Goal: Task Accomplishment & Management: Manage account settings

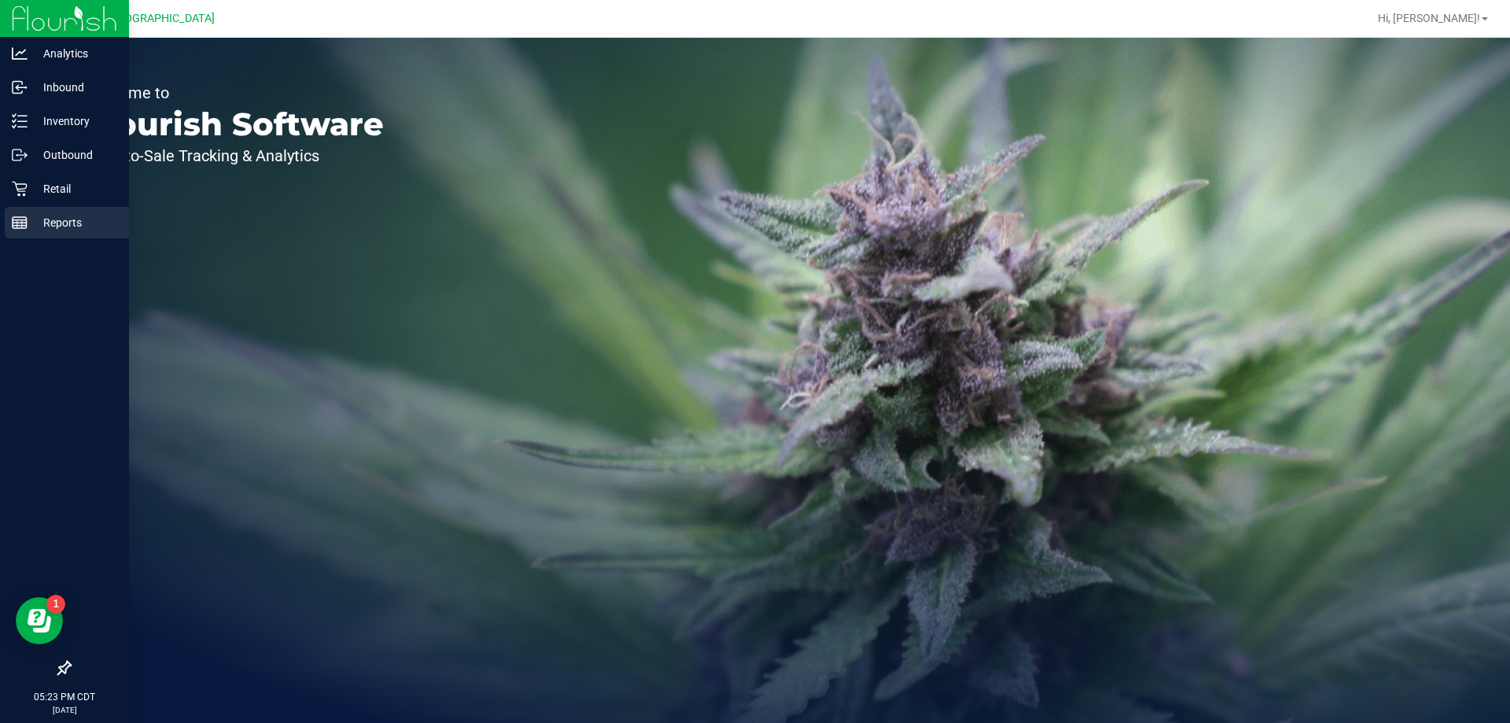
click at [98, 212] on div "Reports" at bounding box center [67, 222] width 124 height 31
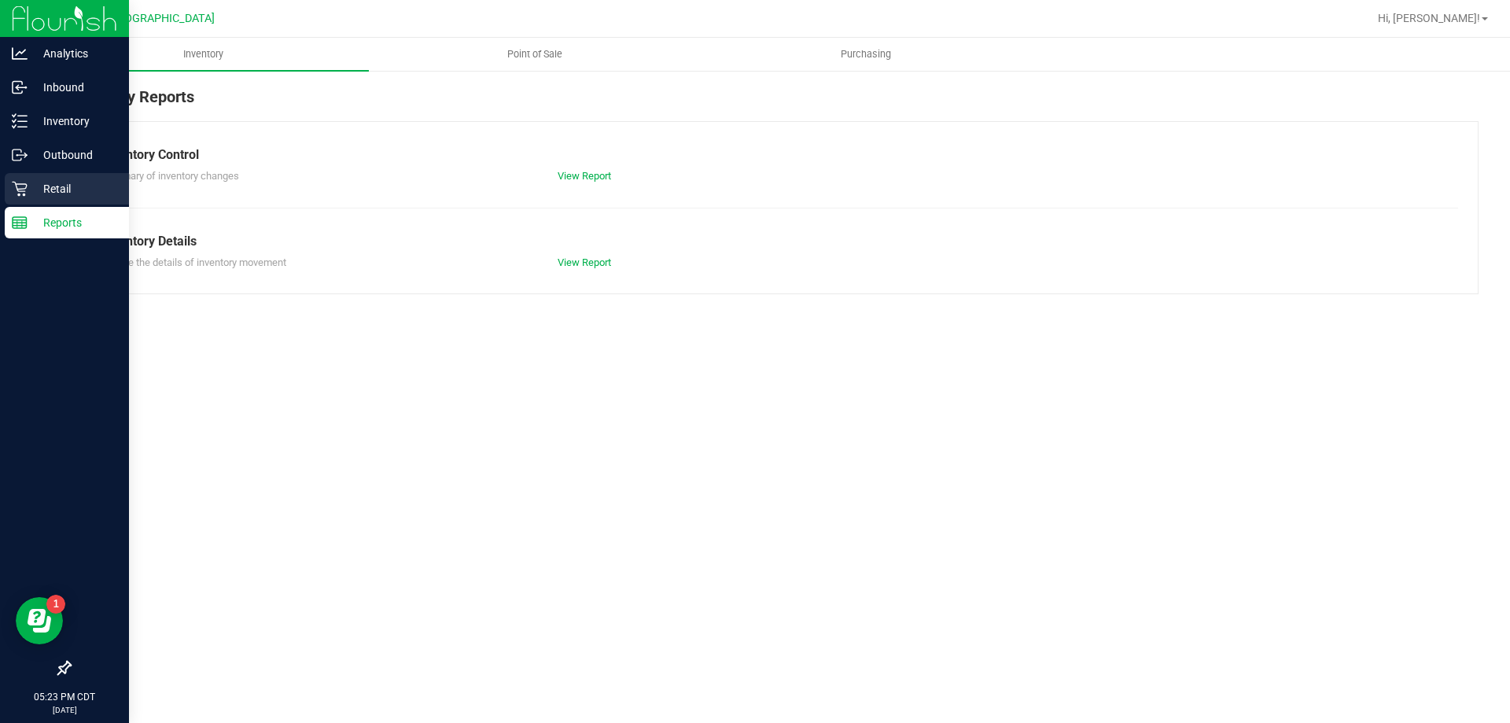
click at [21, 186] on icon at bounding box center [20, 189] width 16 height 16
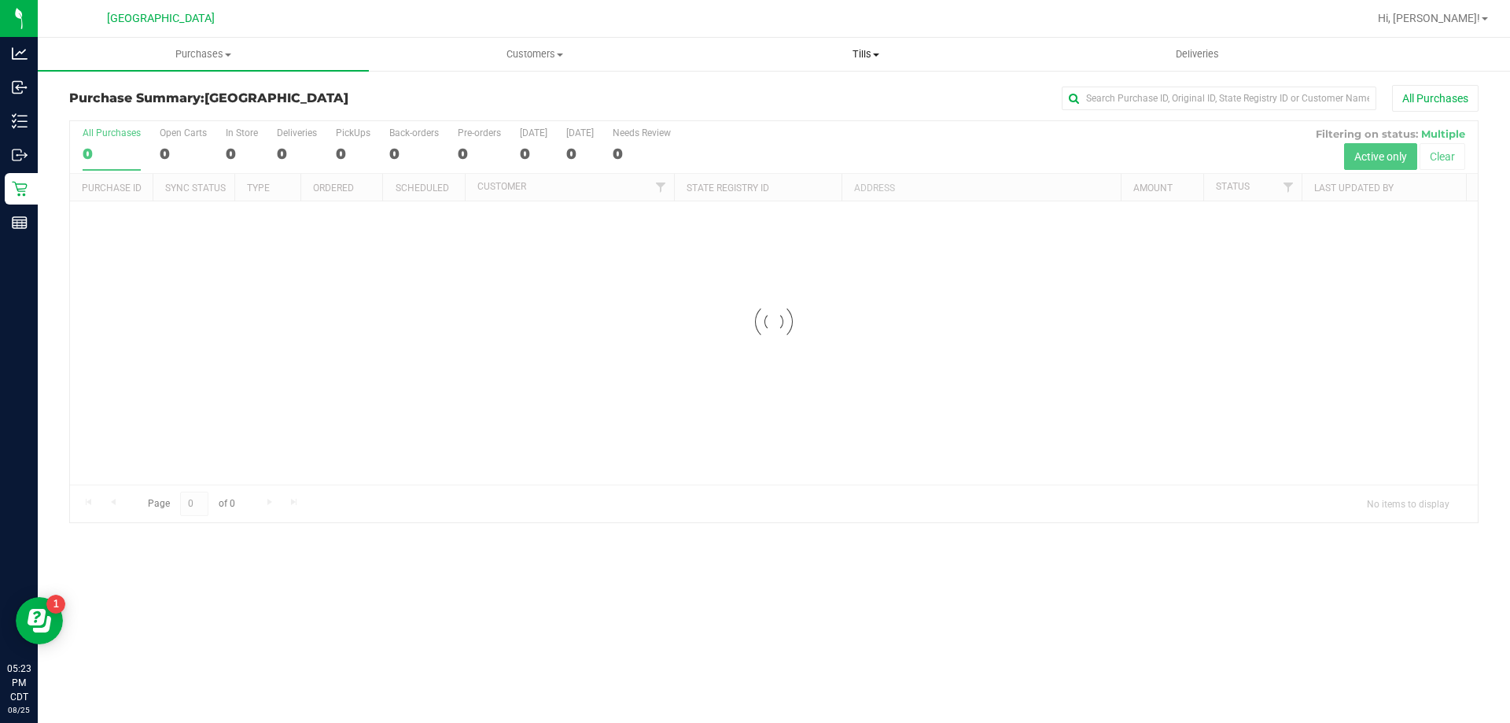
click at [849, 58] on span "Tills" at bounding box center [866, 54] width 330 height 14
click at [825, 88] on li "Manage tills" at bounding box center [865, 95] width 331 height 19
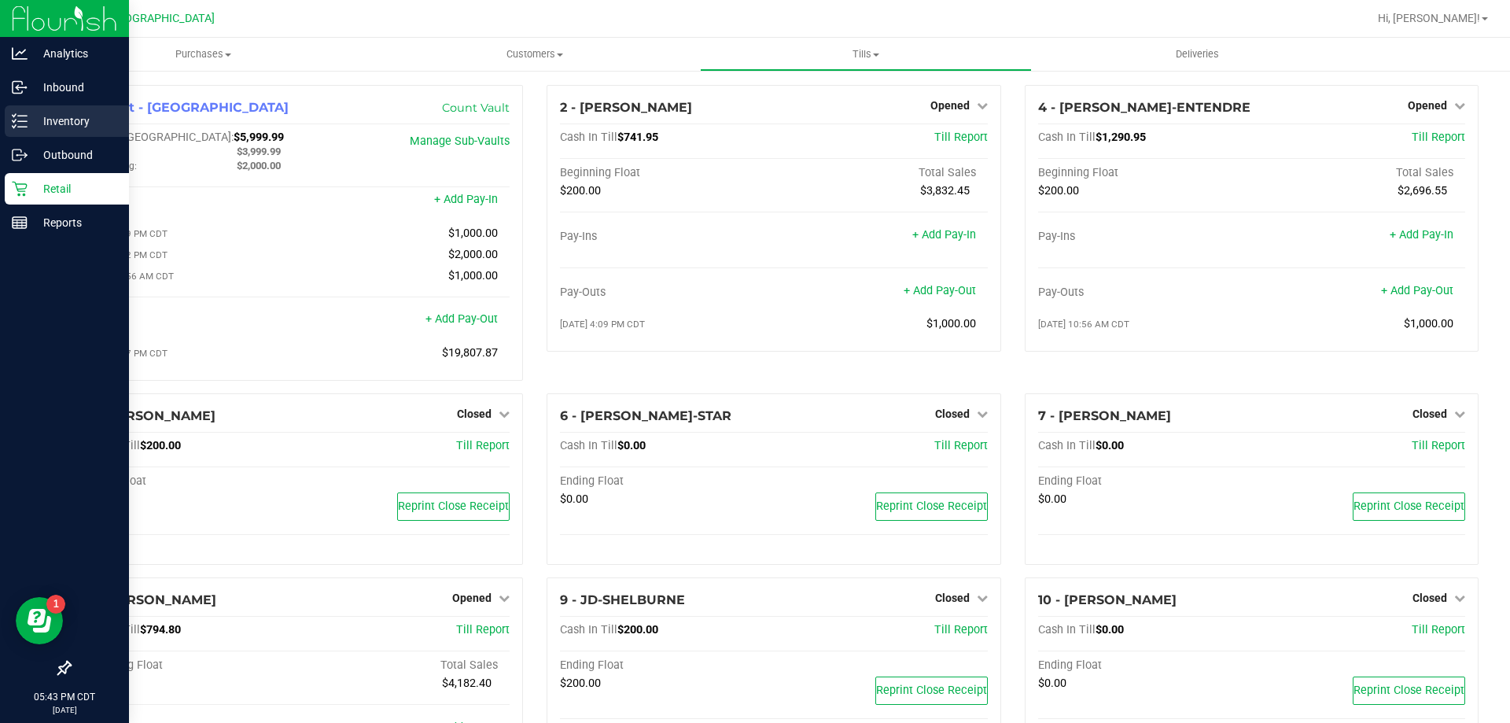
click at [45, 132] on div "Inventory" at bounding box center [67, 120] width 124 height 31
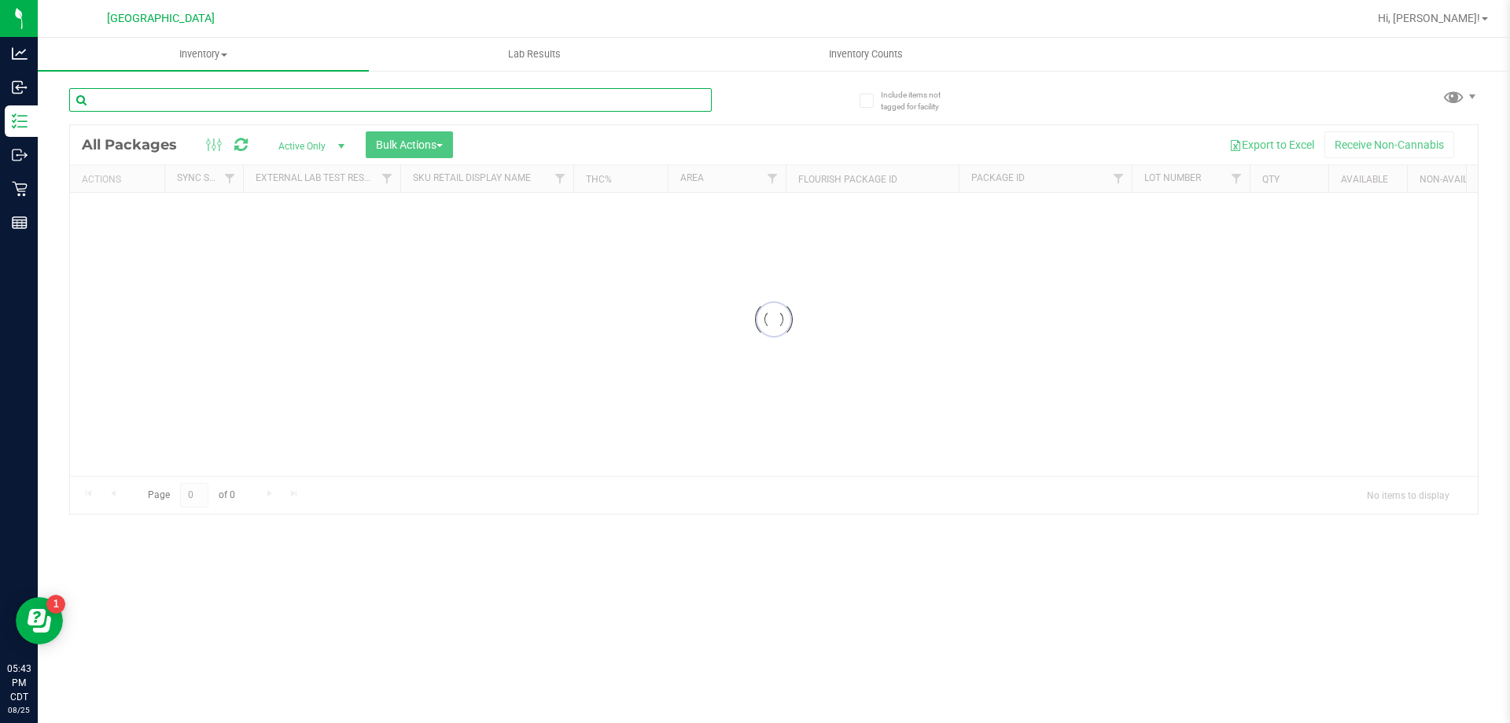
click at [165, 98] on input "text" at bounding box center [390, 100] width 643 height 24
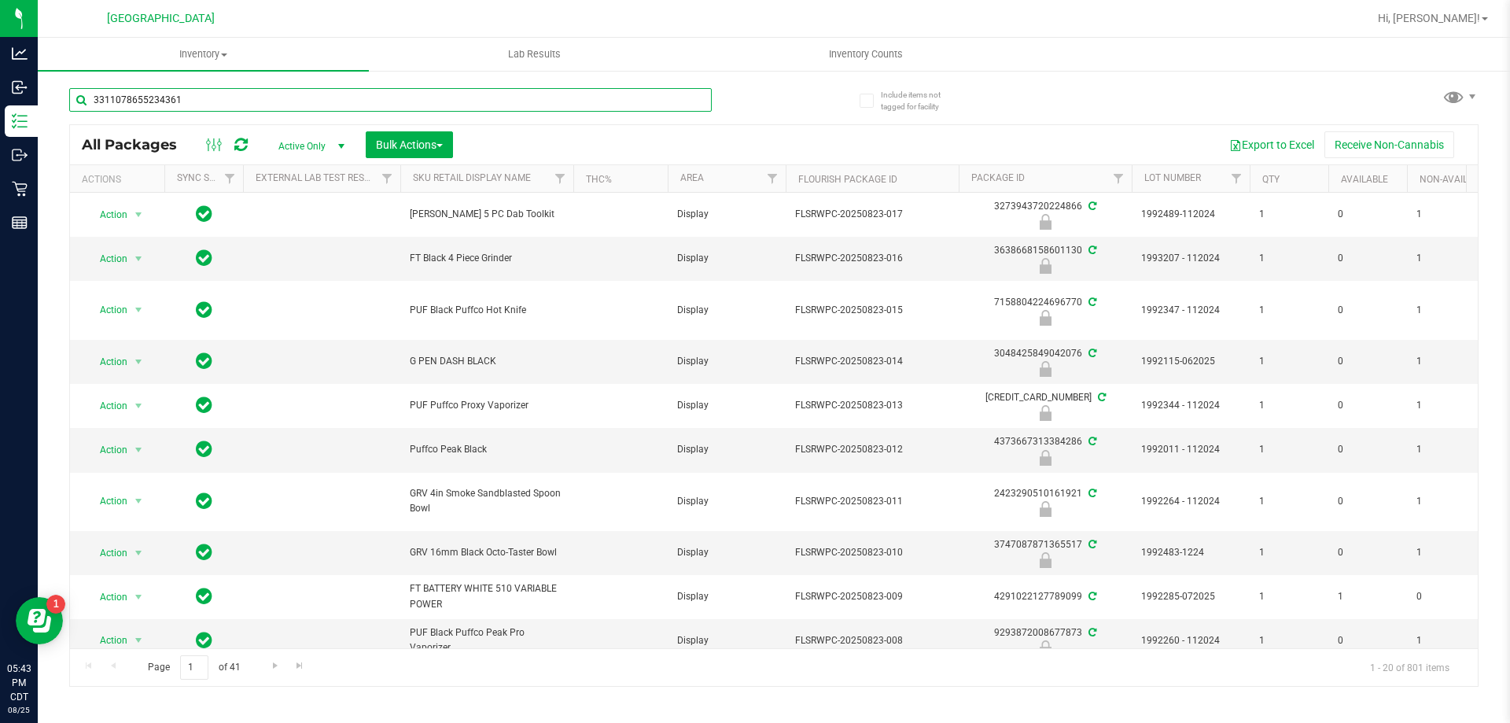
type input "3311078655234361"
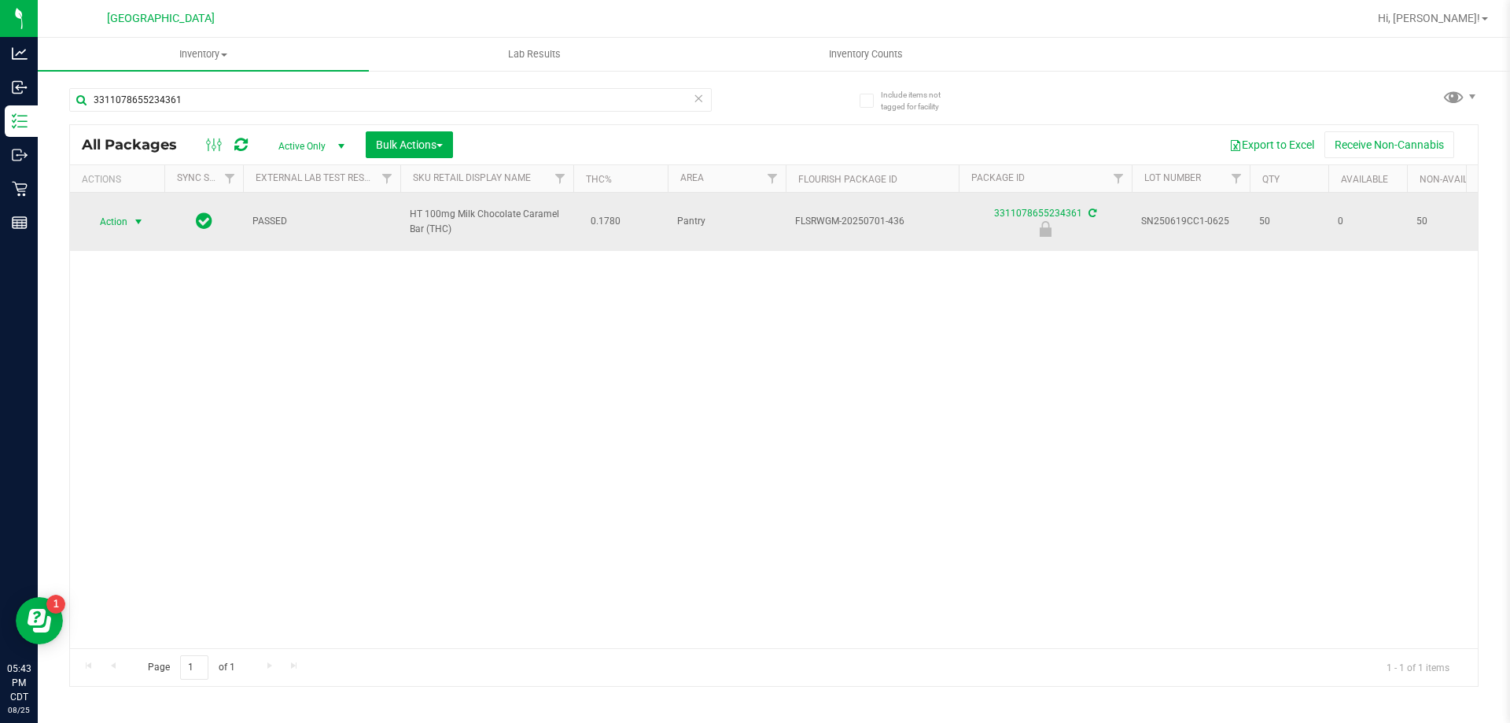
click at [113, 219] on span "Action" at bounding box center [107, 222] width 42 height 22
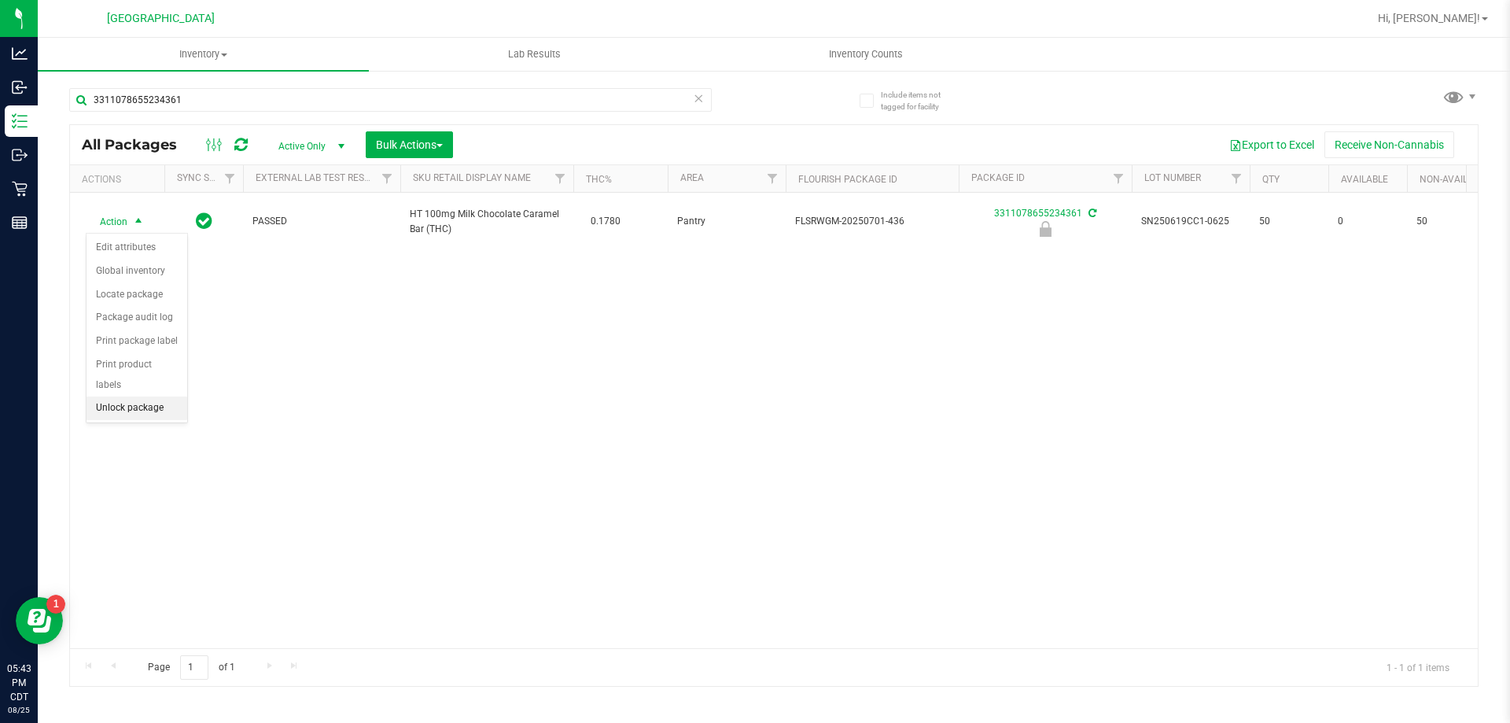
click at [129, 396] on li "Unlock package" at bounding box center [137, 408] width 101 height 24
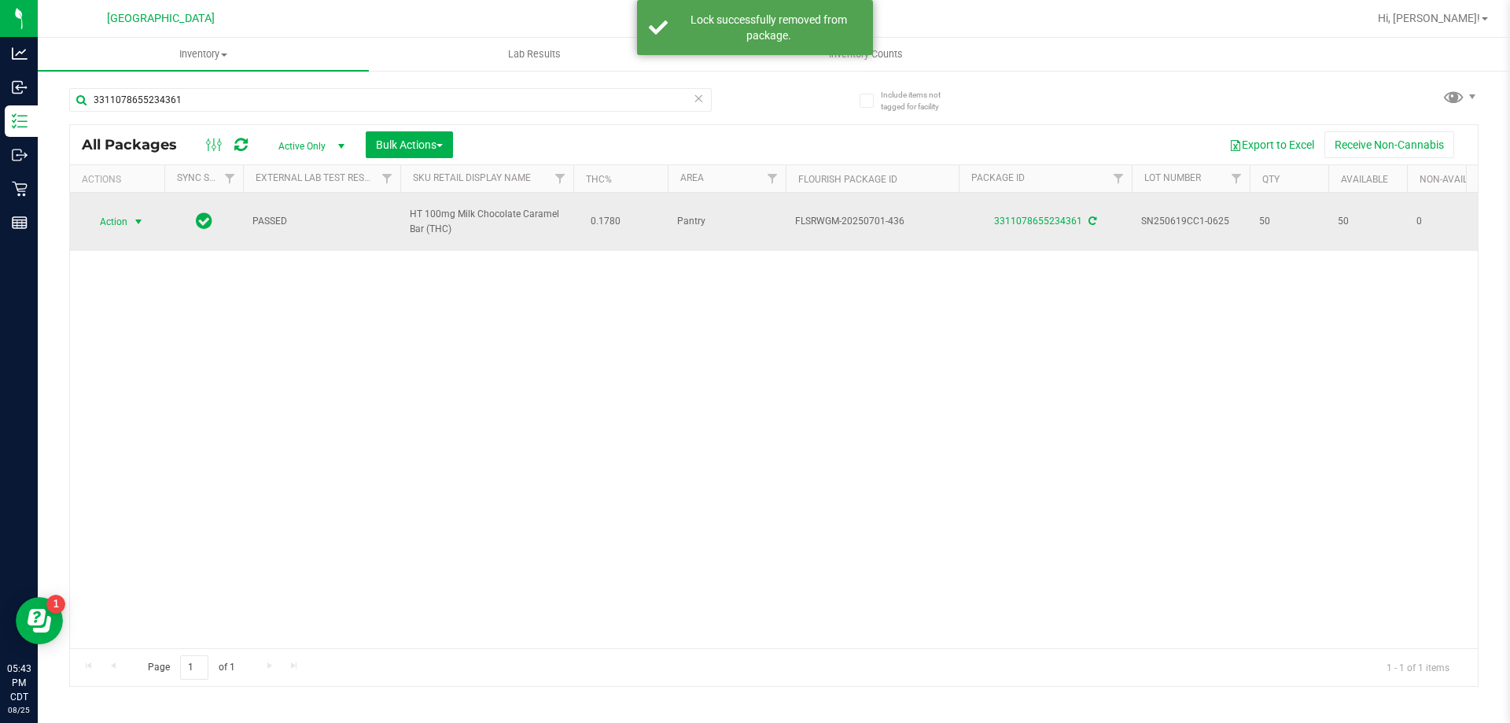
click at [90, 215] on span "Action" at bounding box center [107, 222] width 42 height 22
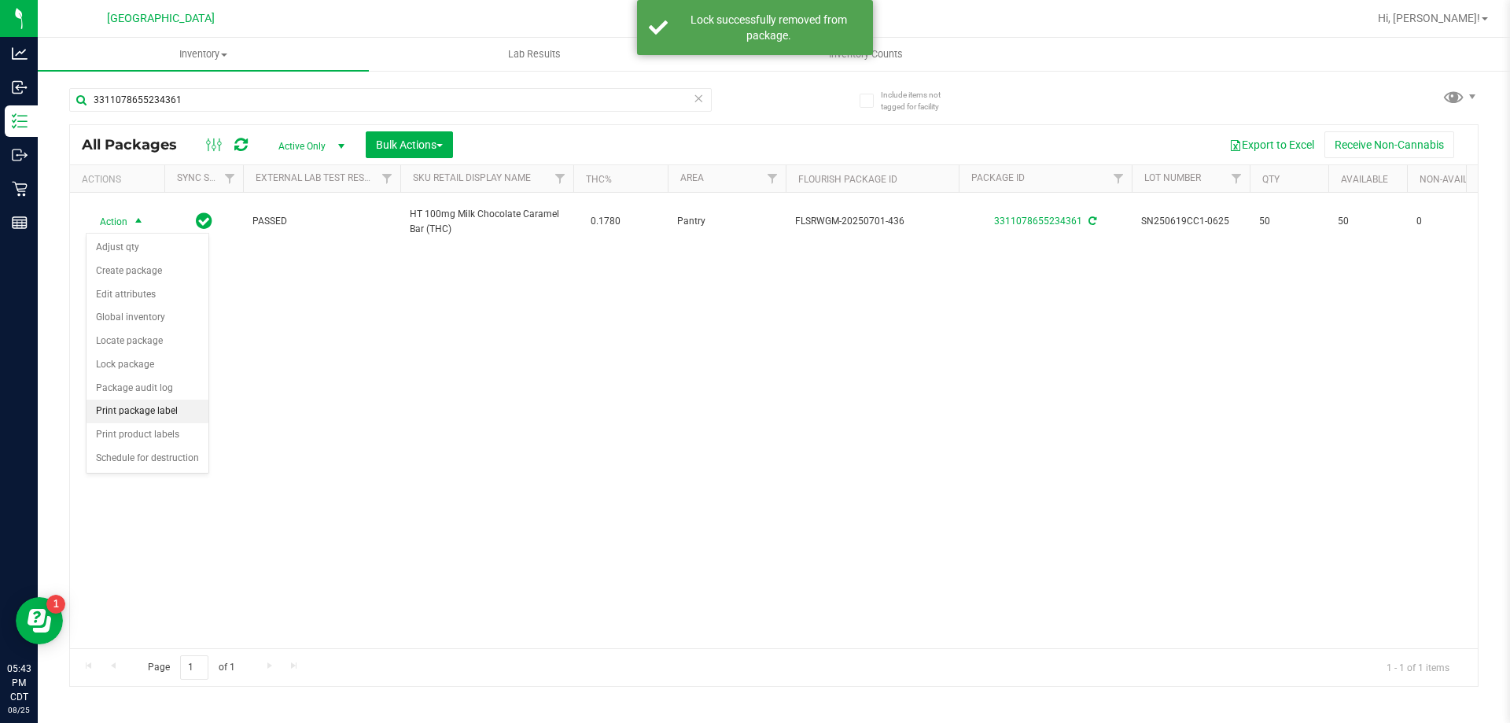
click at [129, 406] on li "Print package label" at bounding box center [148, 412] width 122 height 24
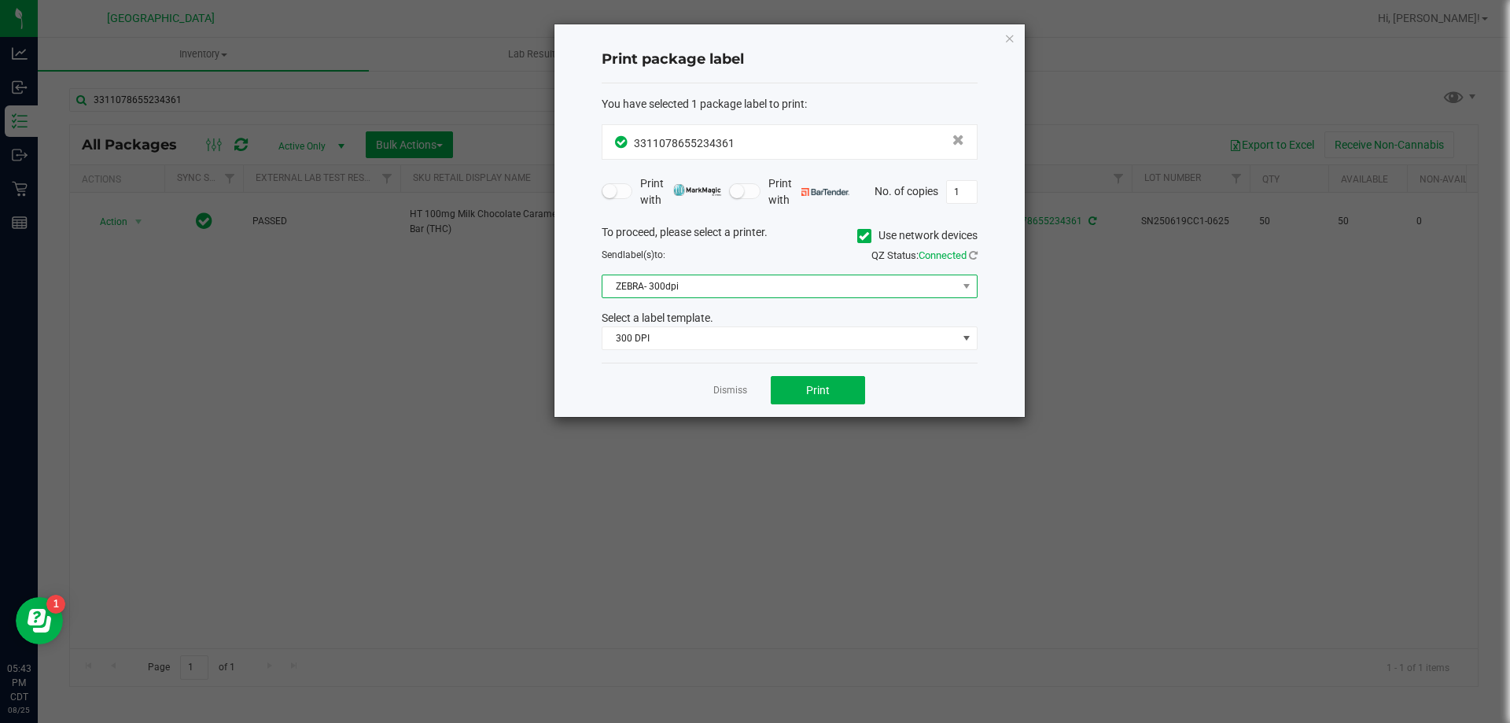
click at [776, 278] on span "ZEBRA- 300dpi" at bounding box center [780, 286] width 355 height 22
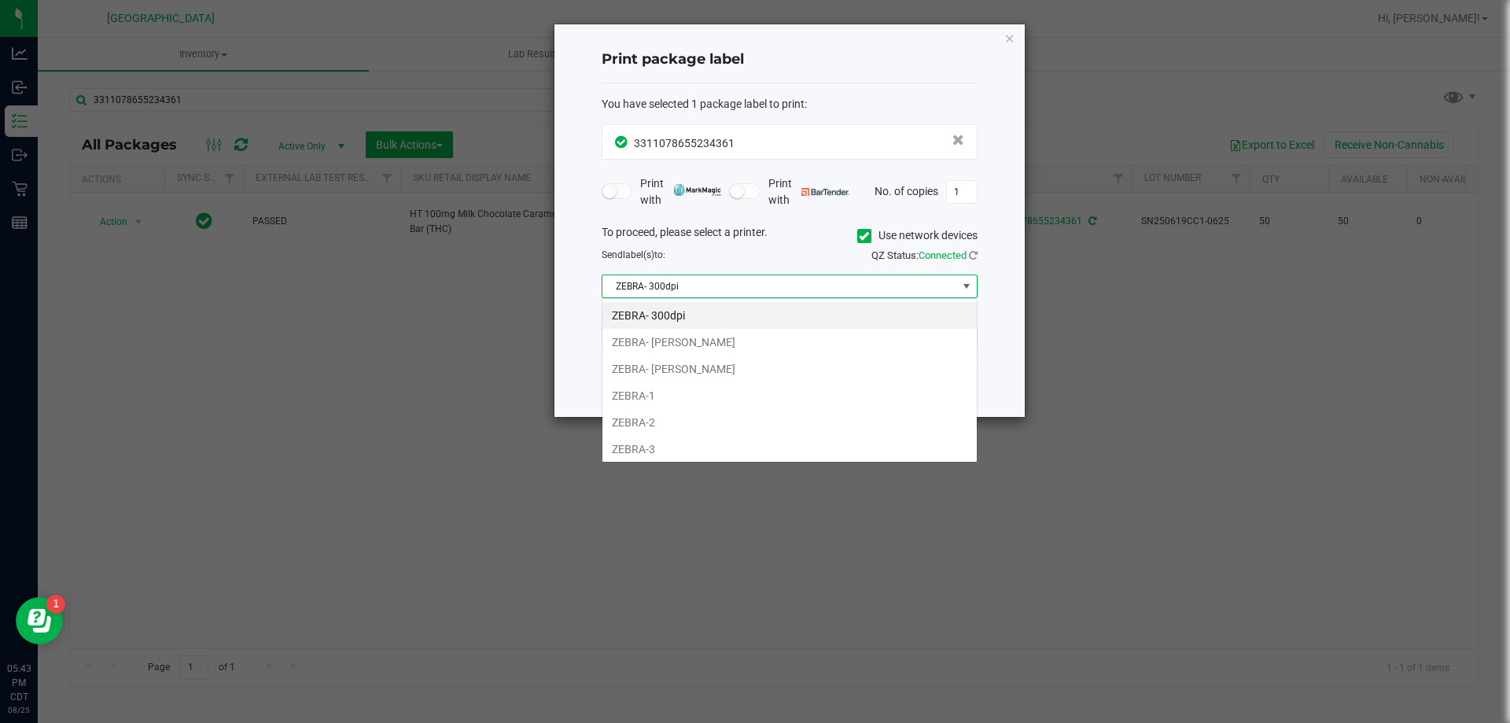
scroll to position [24, 376]
click at [732, 369] on li "ZEBRA- JEFFREY-BANKS" at bounding box center [790, 369] width 374 height 27
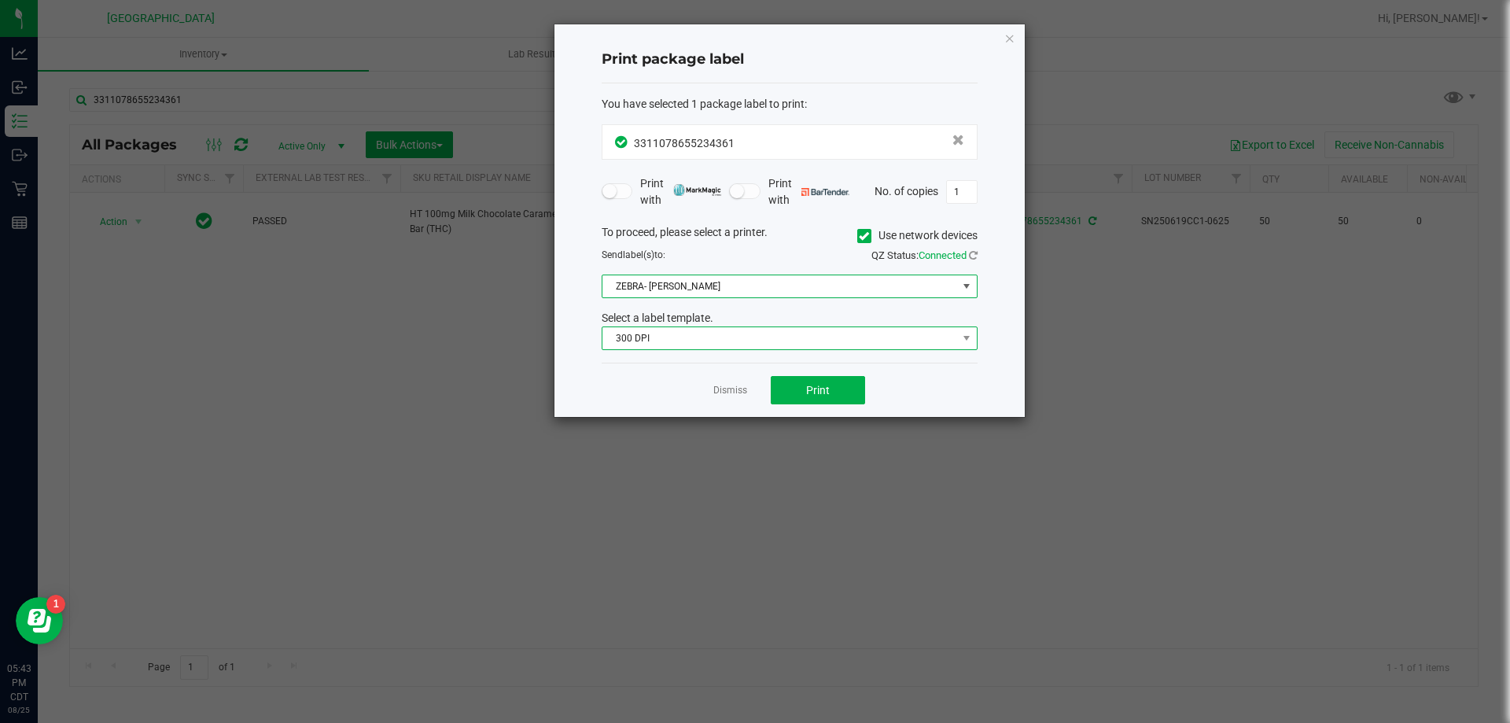
click at [714, 336] on span "300 DPI" at bounding box center [780, 338] width 355 height 22
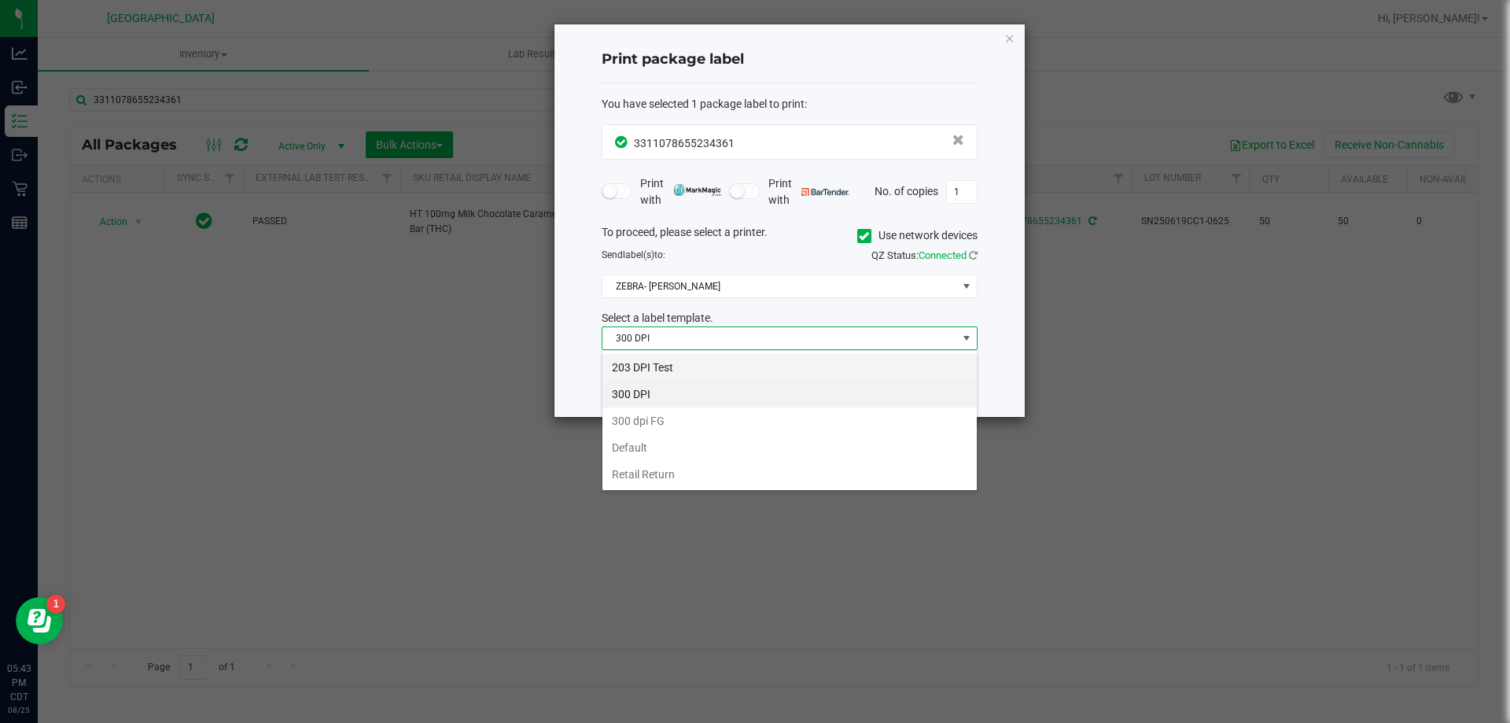
click at [685, 372] on li "203 DPI Test" at bounding box center [790, 367] width 374 height 27
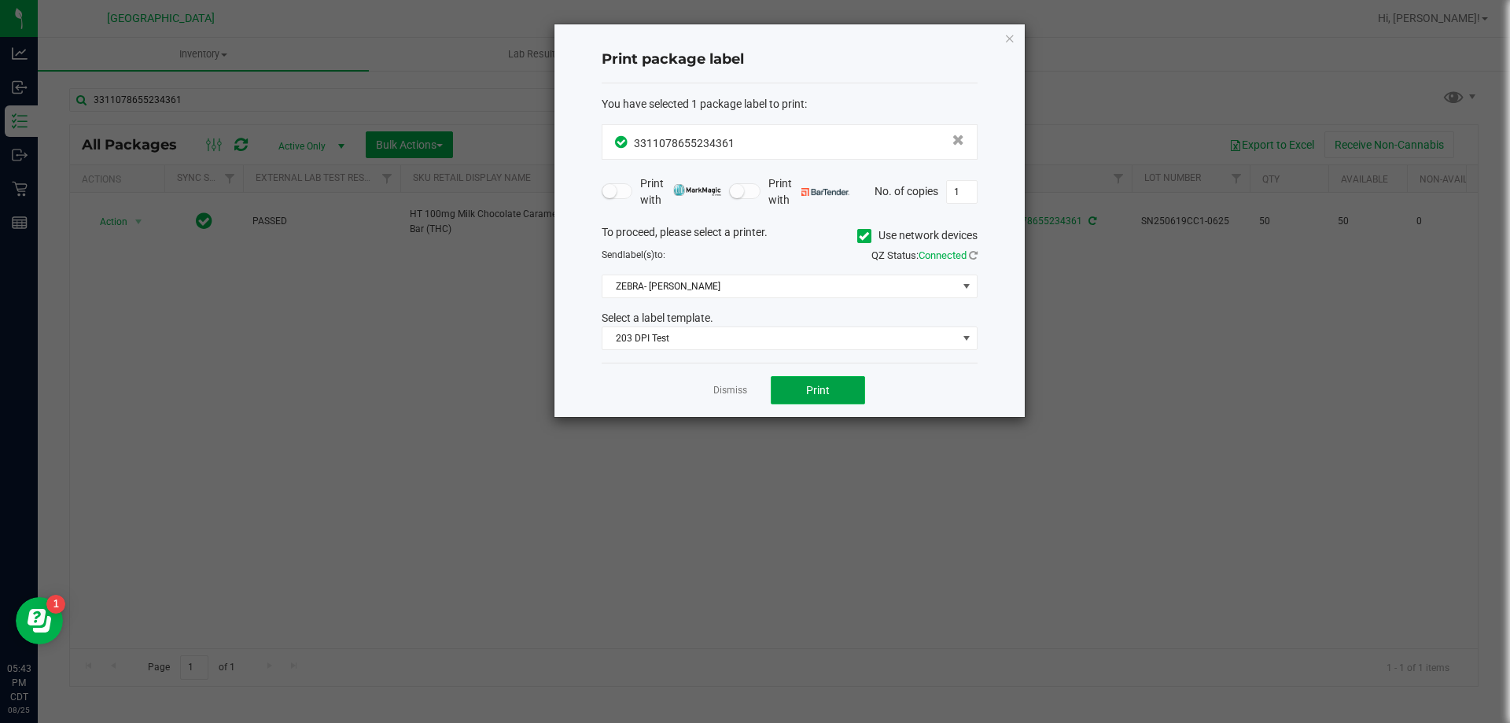
click at [780, 392] on button "Print" at bounding box center [818, 390] width 94 height 28
click at [727, 394] on link "Dismiss" at bounding box center [730, 390] width 34 height 13
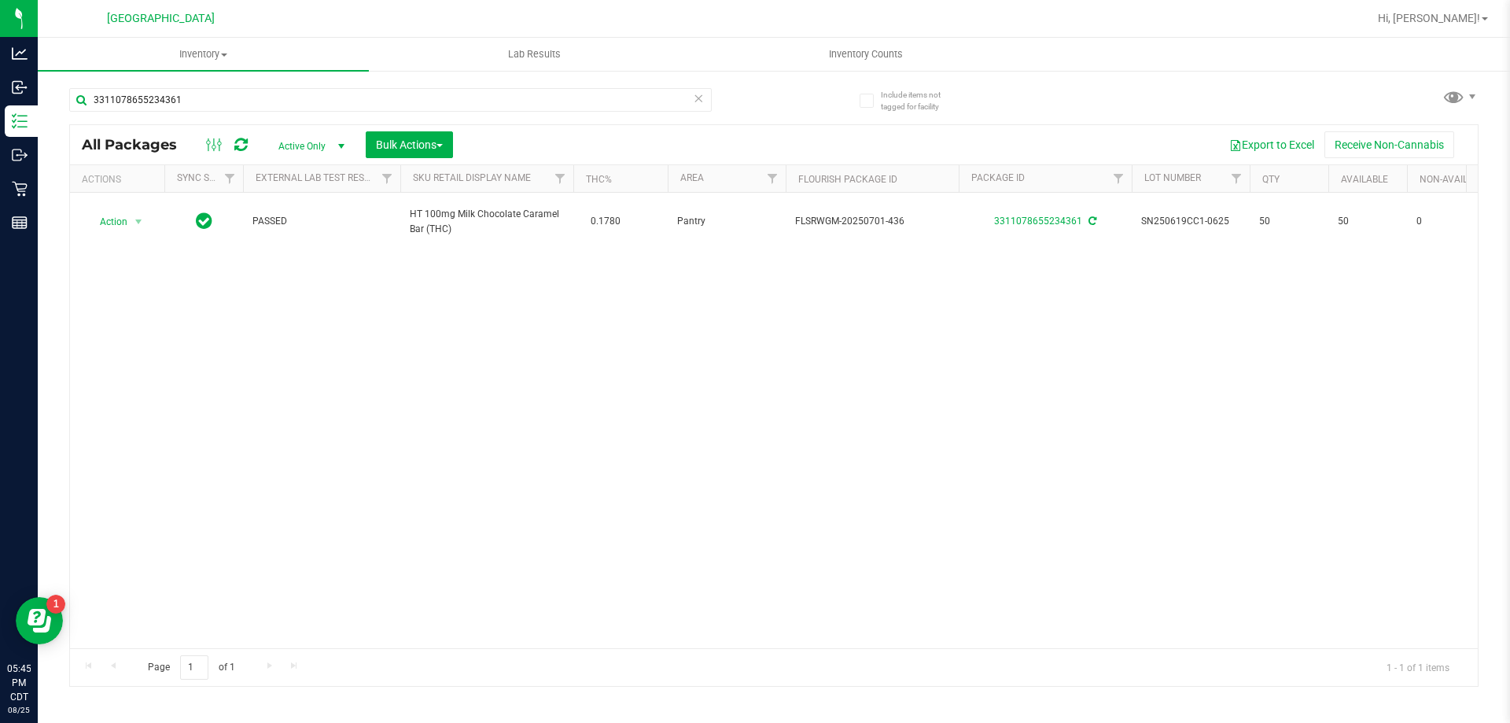
click at [702, 104] on icon at bounding box center [698, 97] width 11 height 19
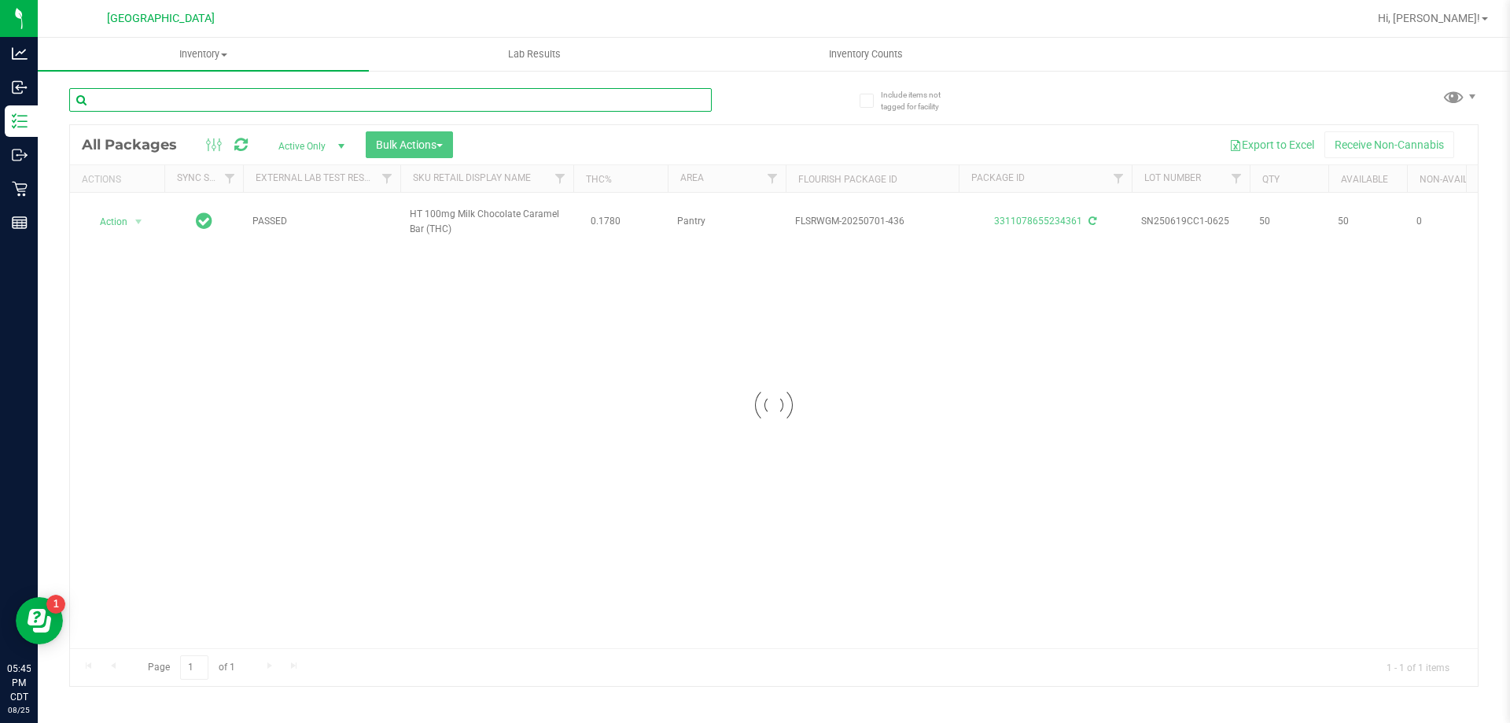
click at [635, 93] on input "text" at bounding box center [390, 100] width 643 height 24
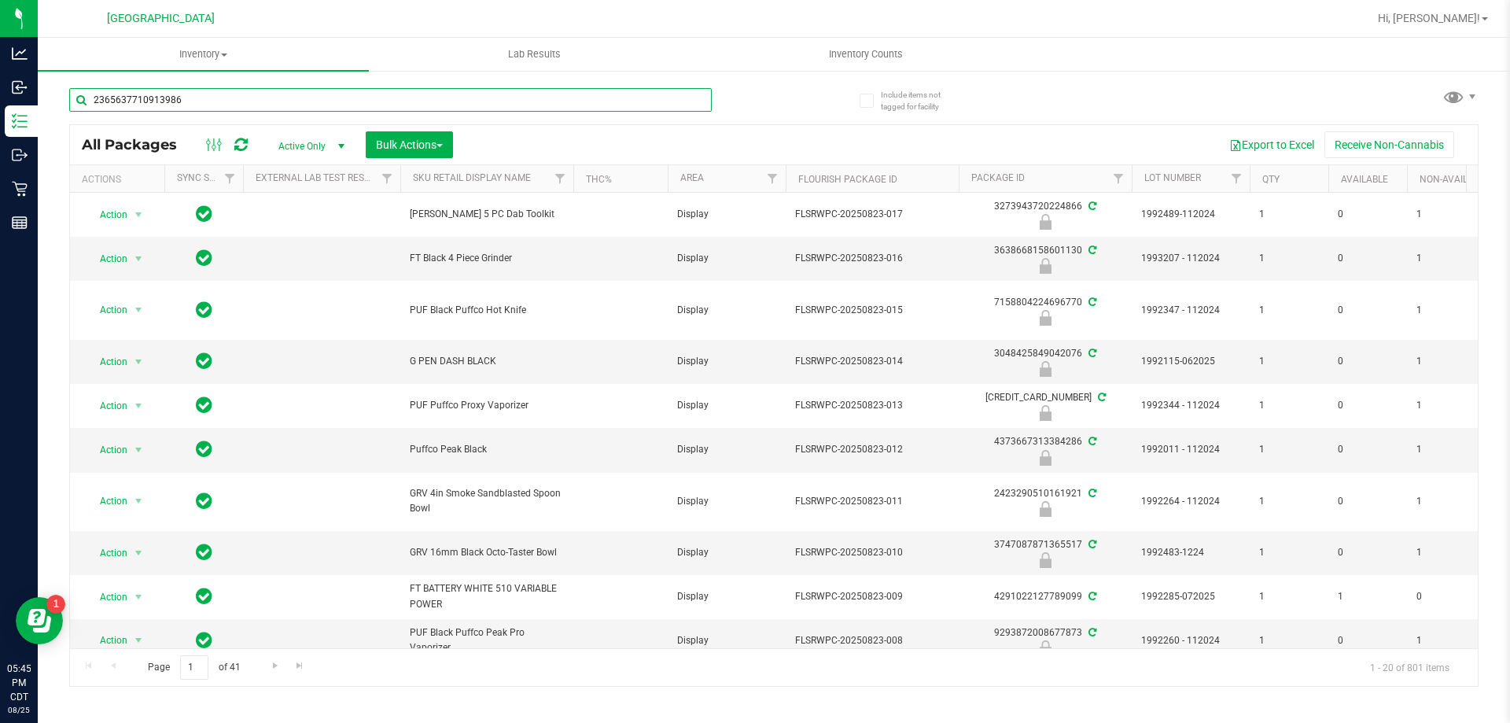
type input "2365637710913986"
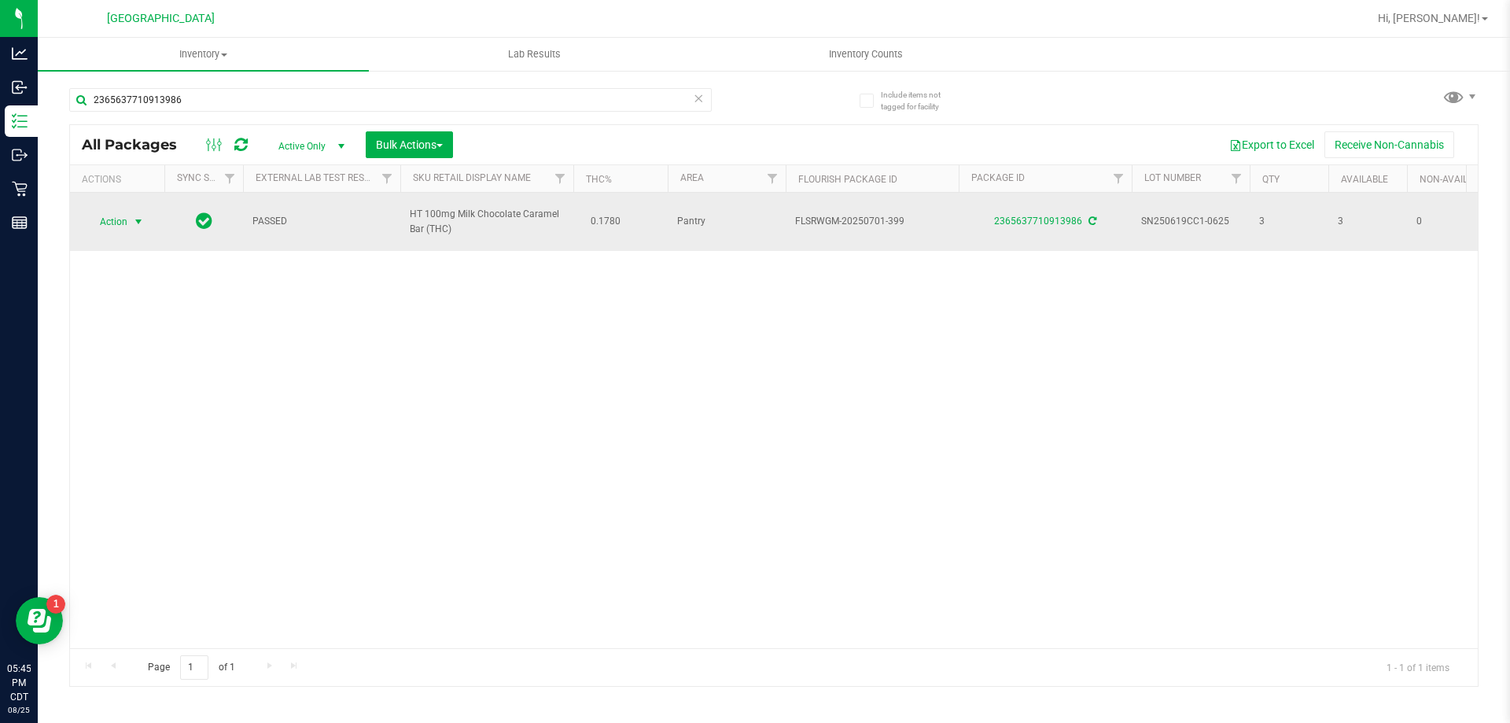
click at [127, 226] on span "Action" at bounding box center [107, 222] width 42 height 22
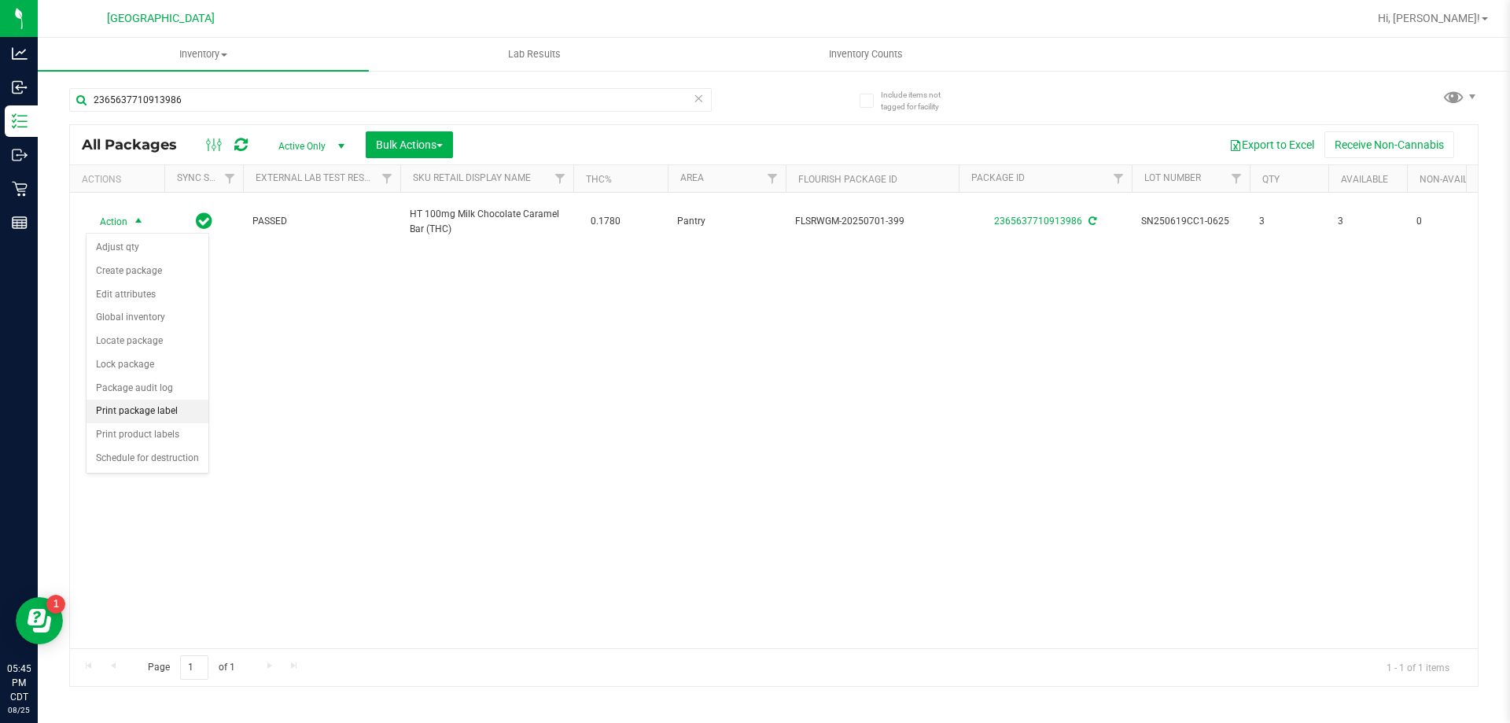
click at [133, 404] on li "Print package label" at bounding box center [148, 412] width 122 height 24
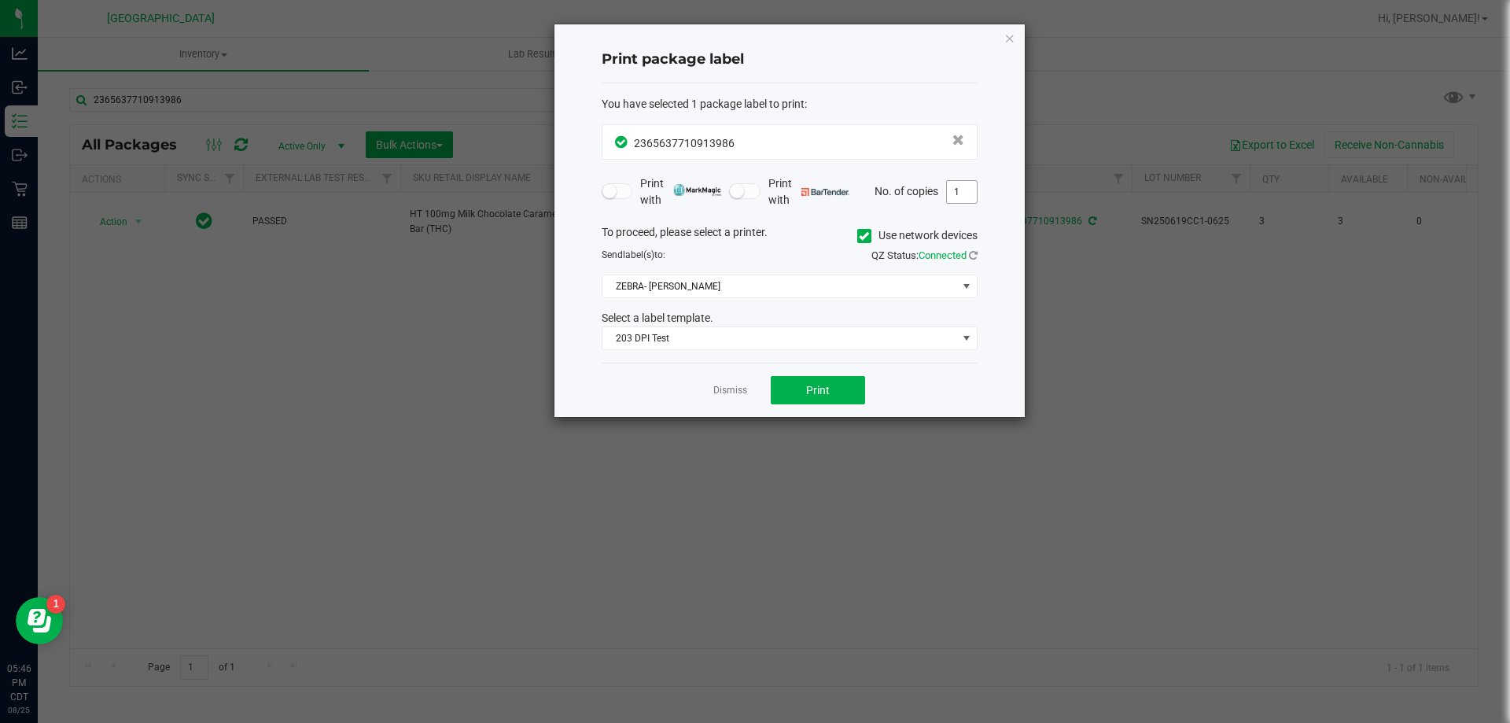
click at [947, 195] on input "1" at bounding box center [962, 192] width 30 height 22
type input "3"
click at [816, 389] on span "Print" at bounding box center [818, 390] width 24 height 13
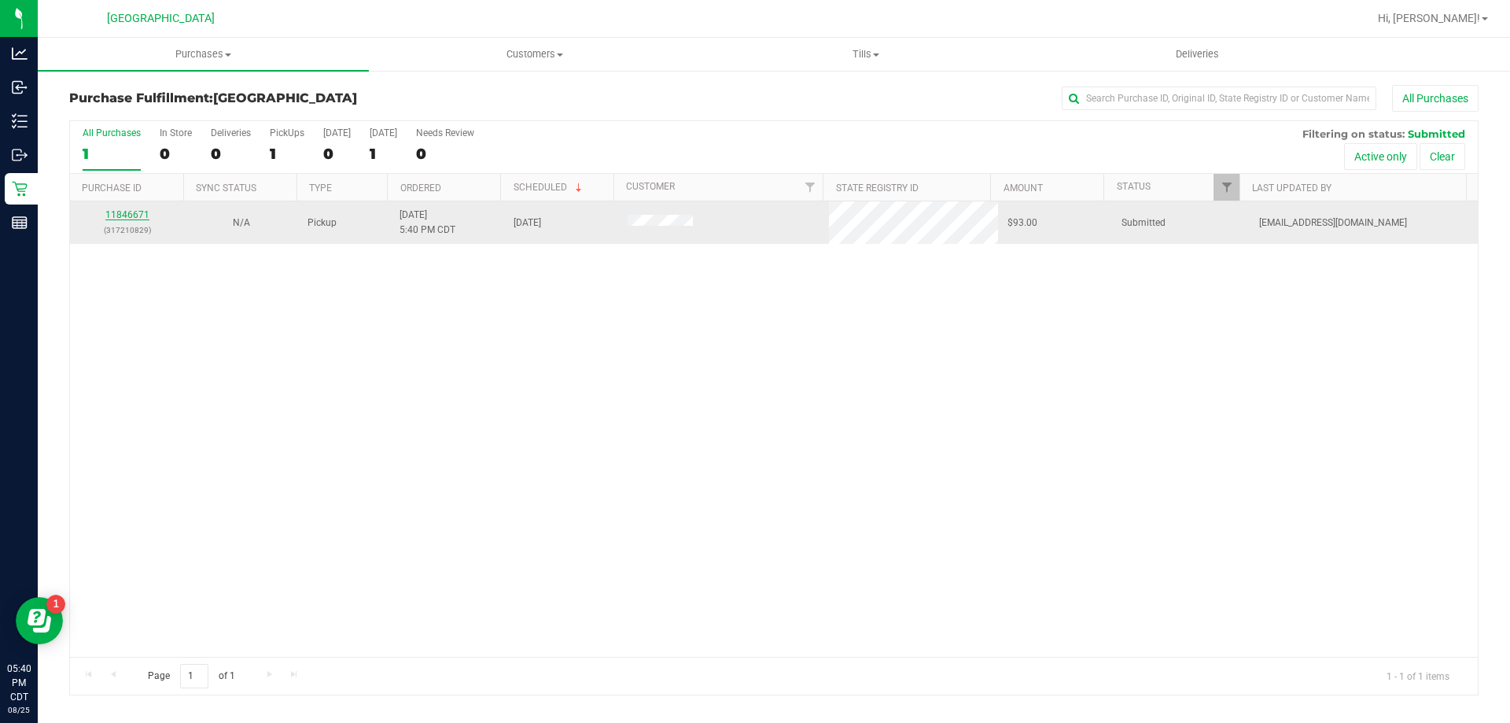
click at [137, 215] on link "11846671" at bounding box center [127, 214] width 44 height 11
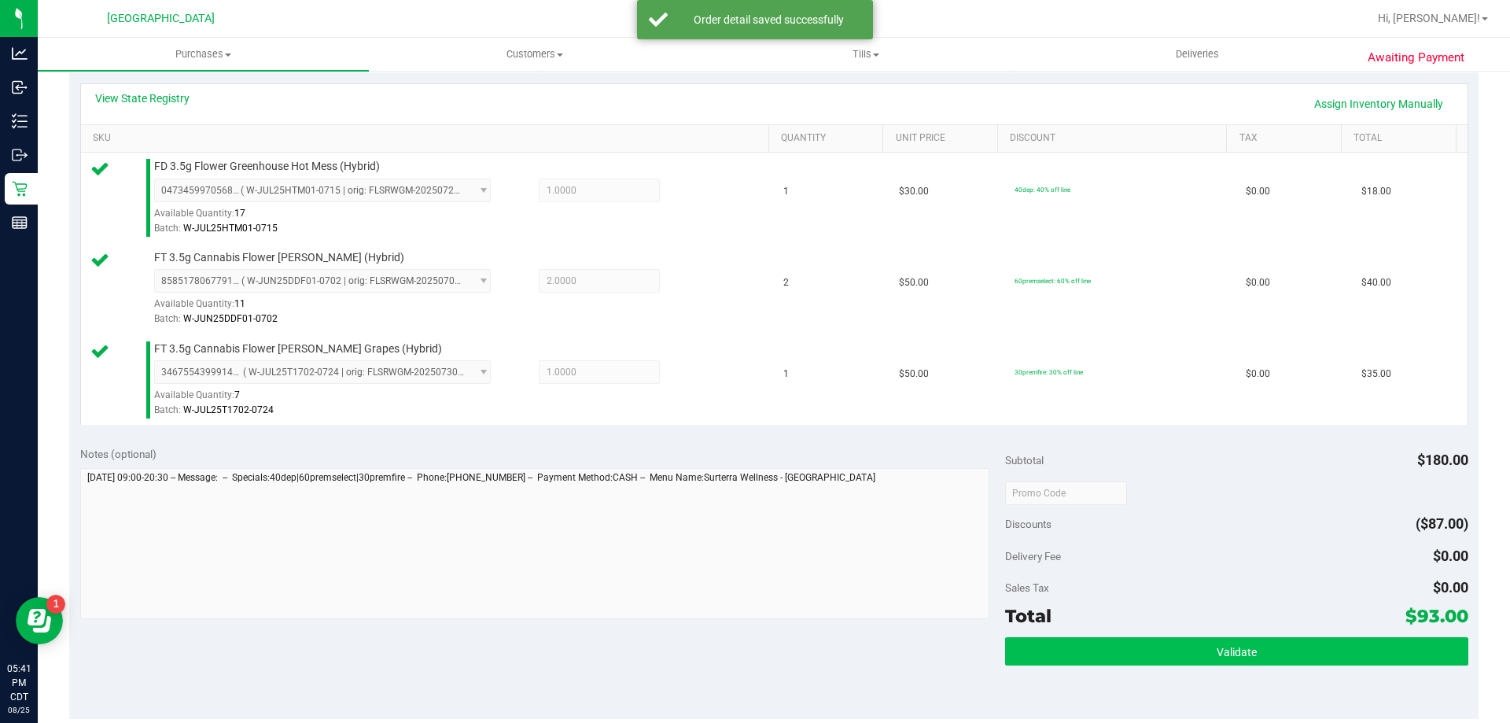
scroll to position [393, 0]
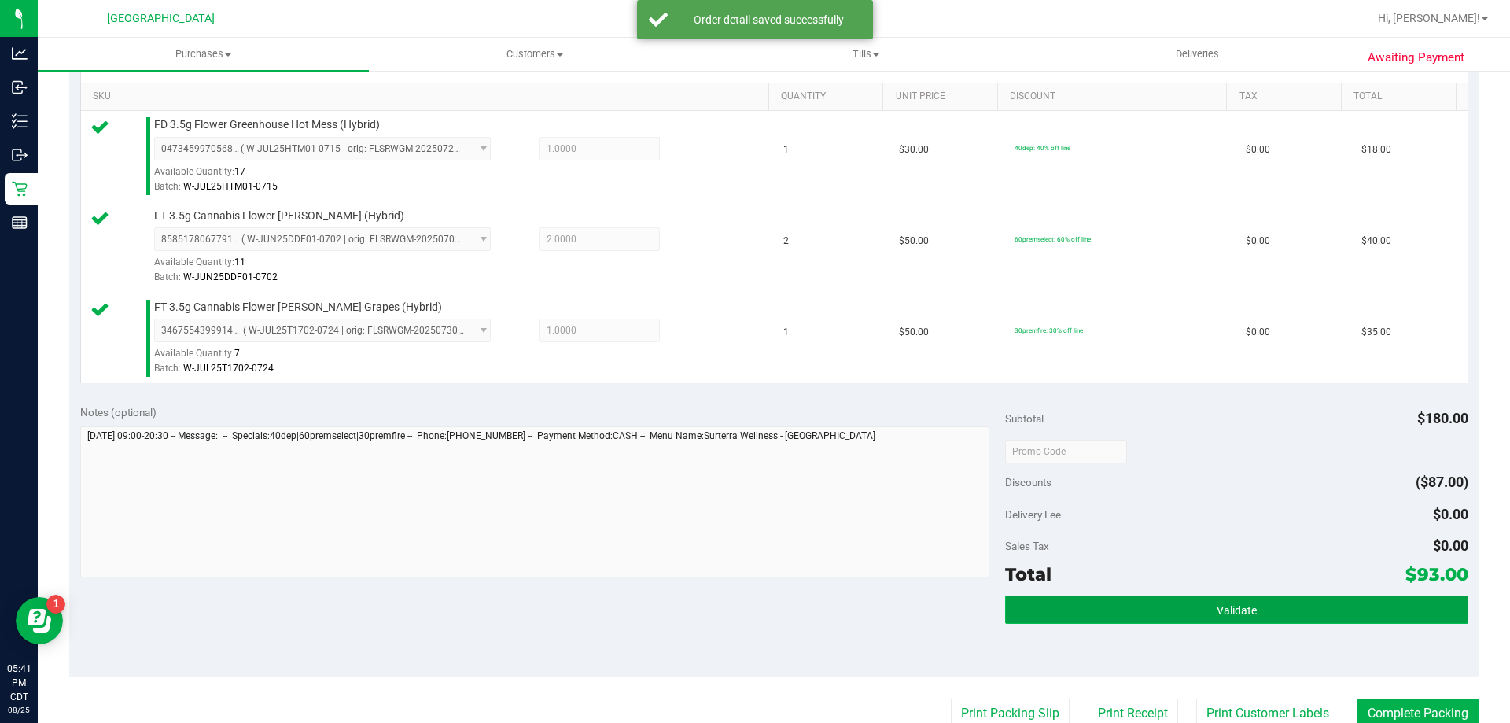
click at [1314, 604] on button "Validate" at bounding box center [1236, 609] width 463 height 28
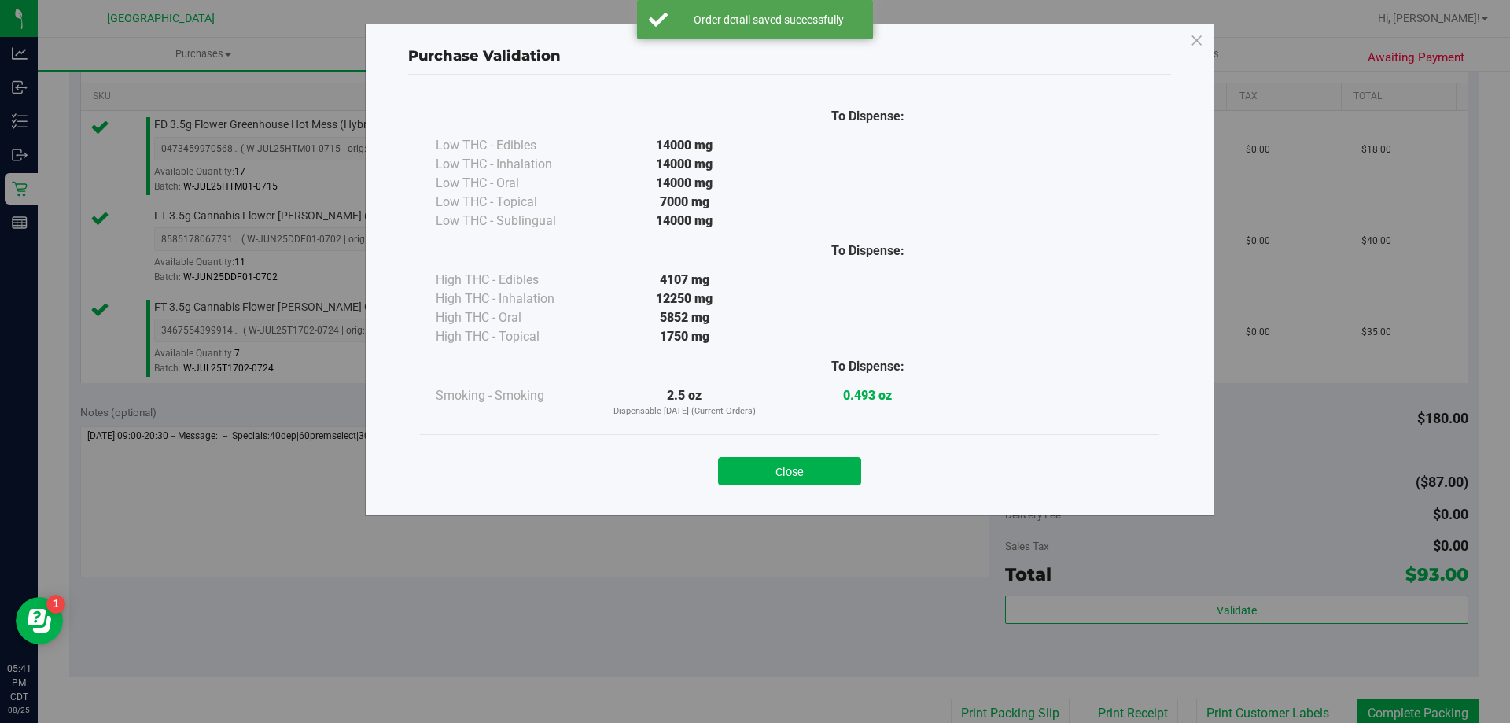
click at [754, 454] on div "Close" at bounding box center [790, 466] width 716 height 39
click at [776, 482] on button "Close" at bounding box center [789, 471] width 143 height 28
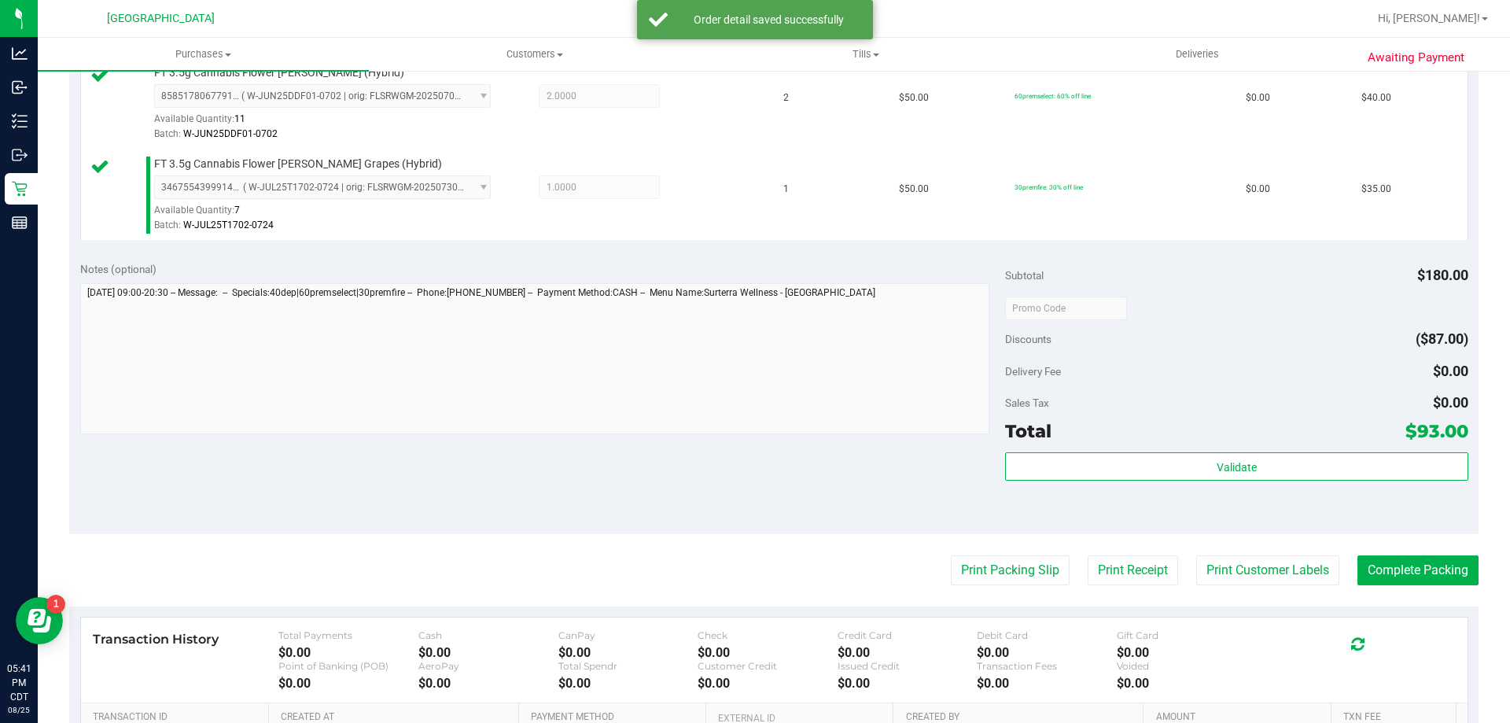
scroll to position [708, 0]
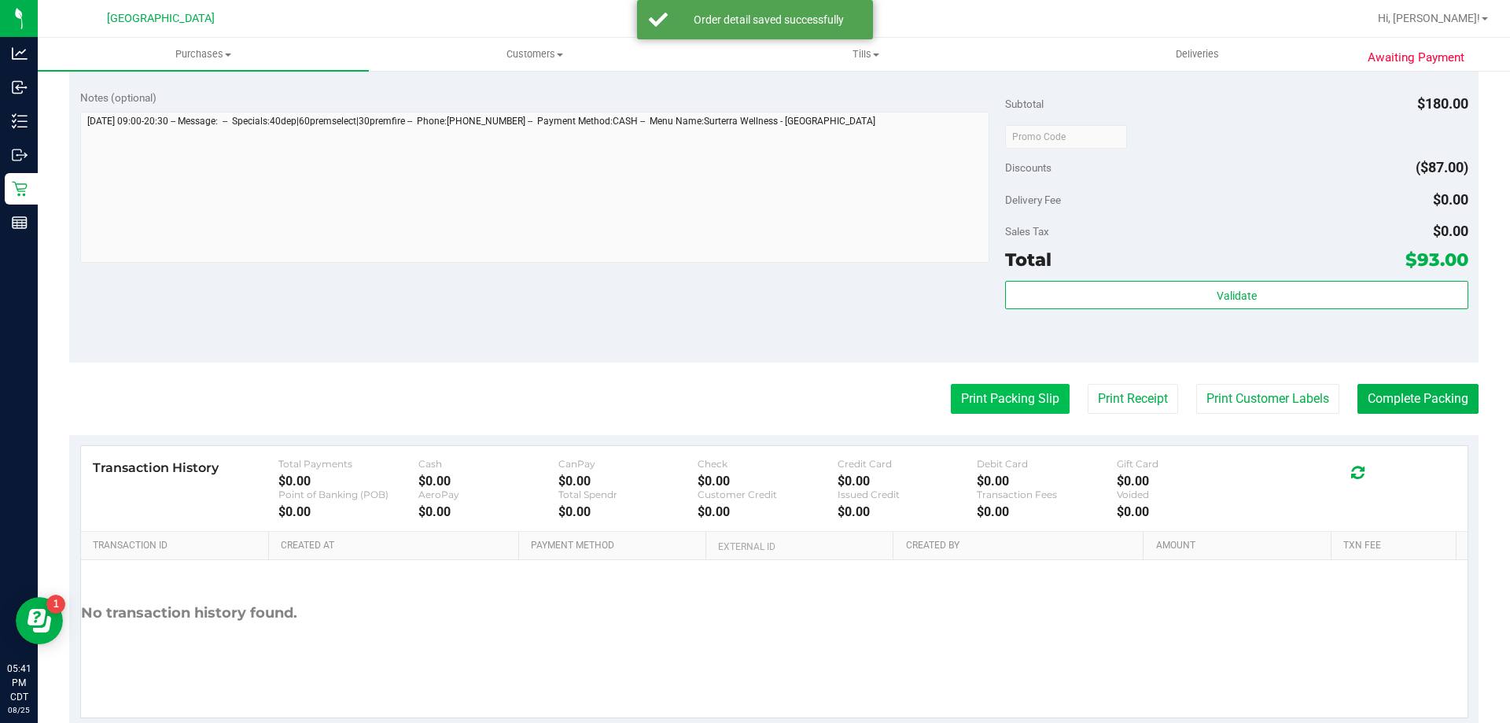
click at [1003, 404] on button "Print Packing Slip" at bounding box center [1010, 399] width 119 height 30
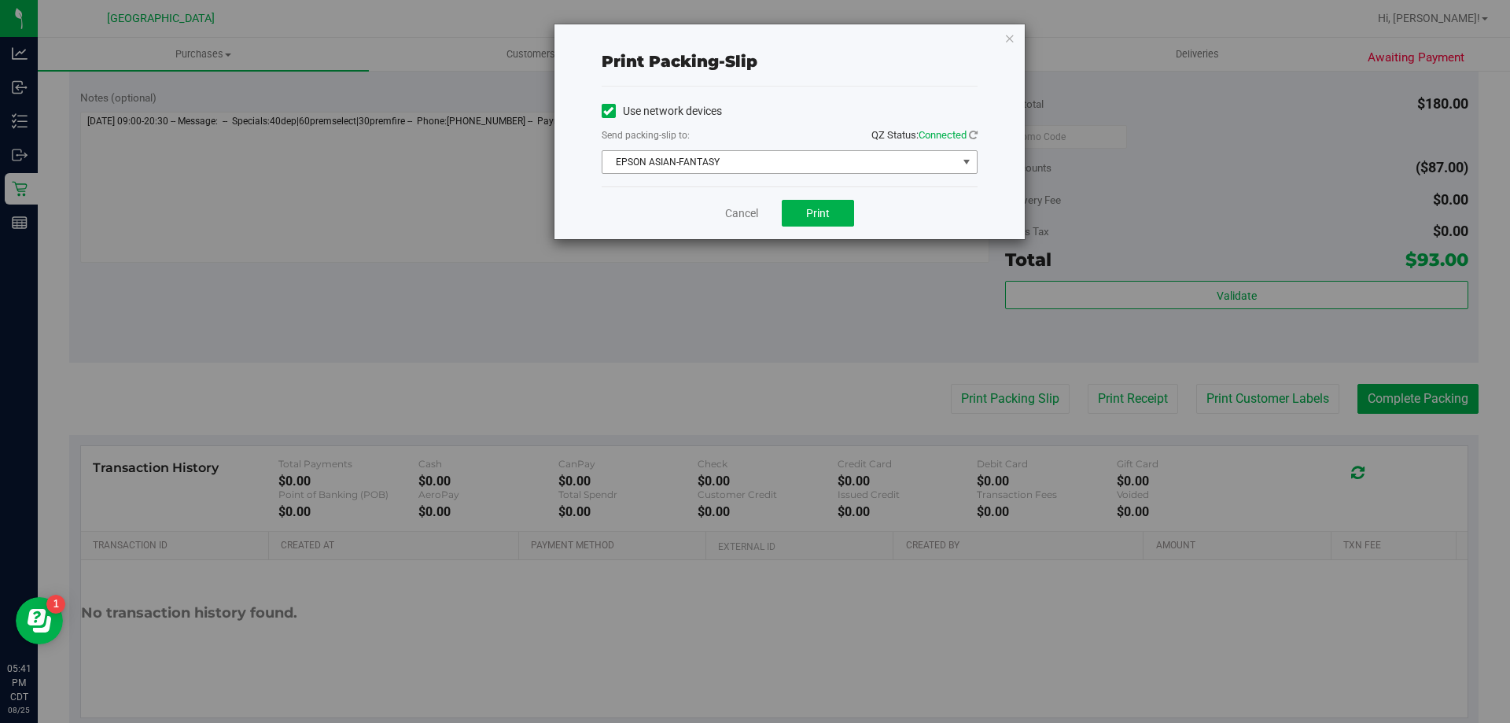
click at [800, 160] on span "EPSON ASIAN-FANTASY" at bounding box center [780, 162] width 355 height 22
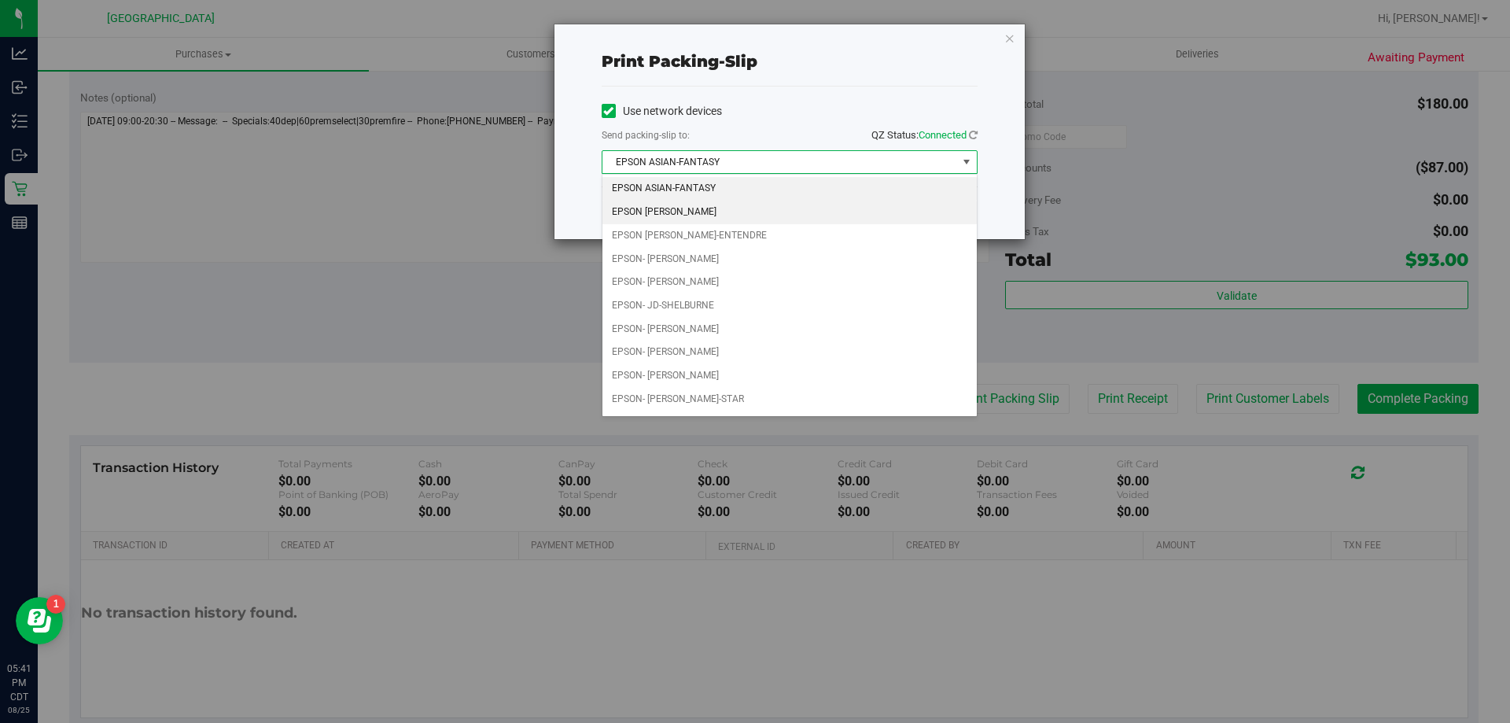
click at [705, 217] on li "EPSON [PERSON_NAME]" at bounding box center [790, 213] width 374 height 24
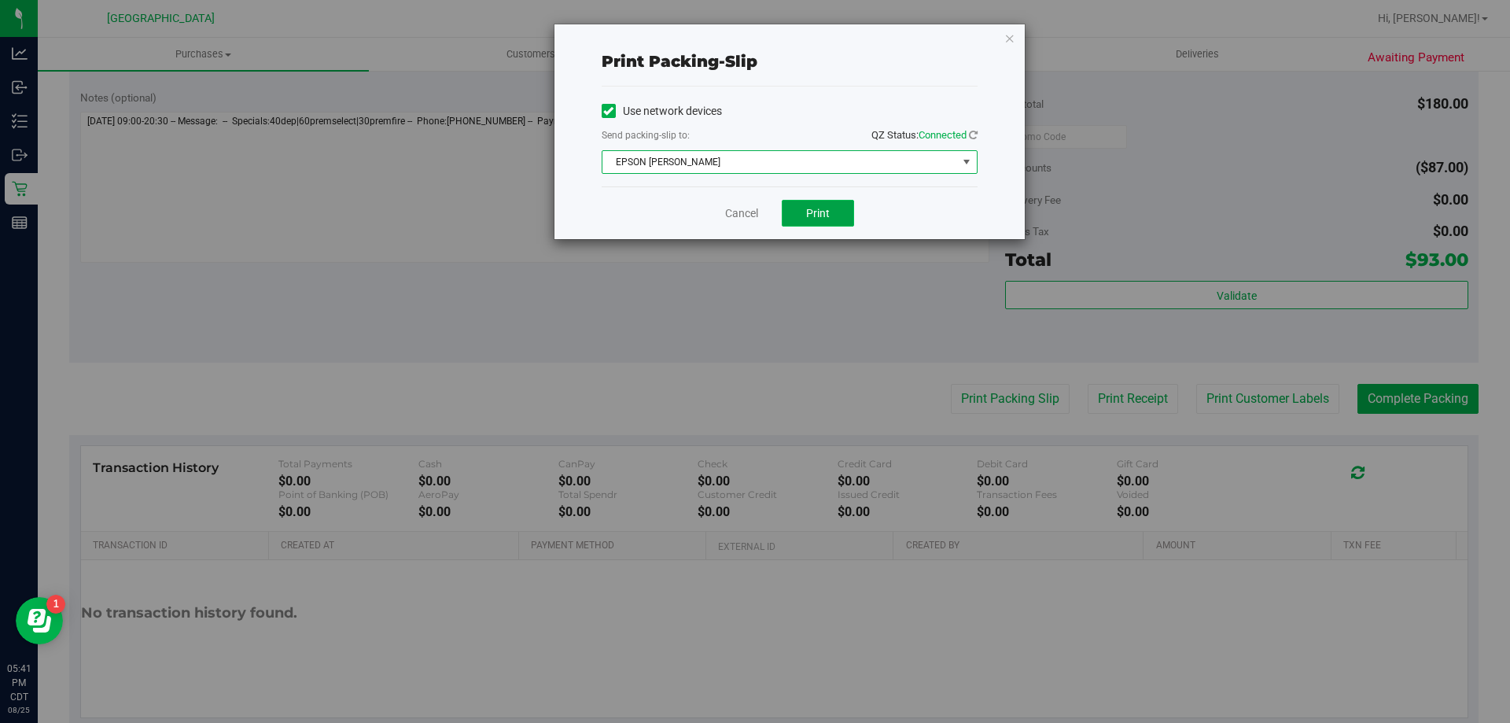
click at [806, 212] on span "Print" at bounding box center [818, 213] width 24 height 13
click at [738, 224] on div "Cancel Print" at bounding box center [790, 212] width 376 height 53
click at [735, 213] on link "Cancel" at bounding box center [741, 213] width 33 height 17
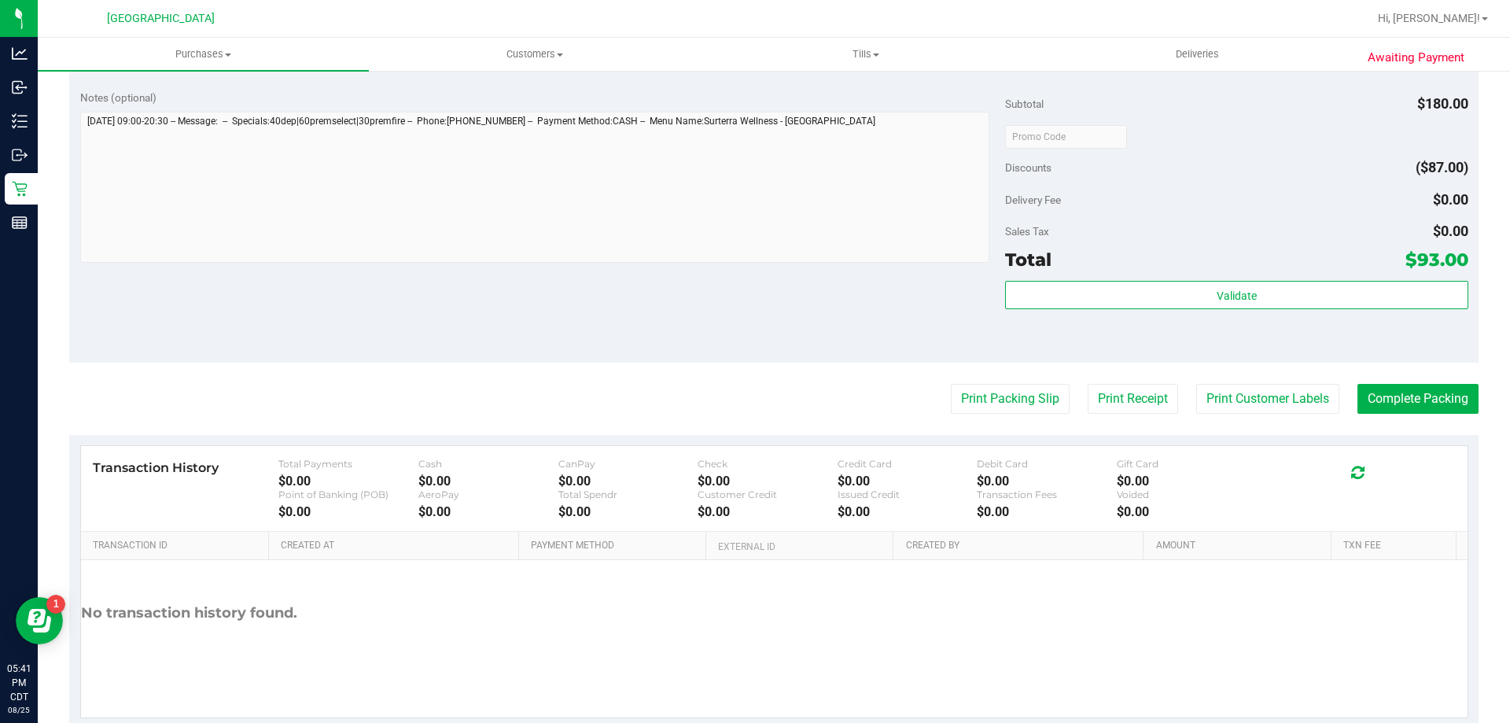
click at [1272, 266] on div "Total $93.00" at bounding box center [1236, 259] width 463 height 28
click at [1273, 277] on div "Subtotal $180.00 Discounts ($87.00) Delivery Fee $0.00 Sales Tax $0.00 Total $9…" at bounding box center [1236, 221] width 463 height 262
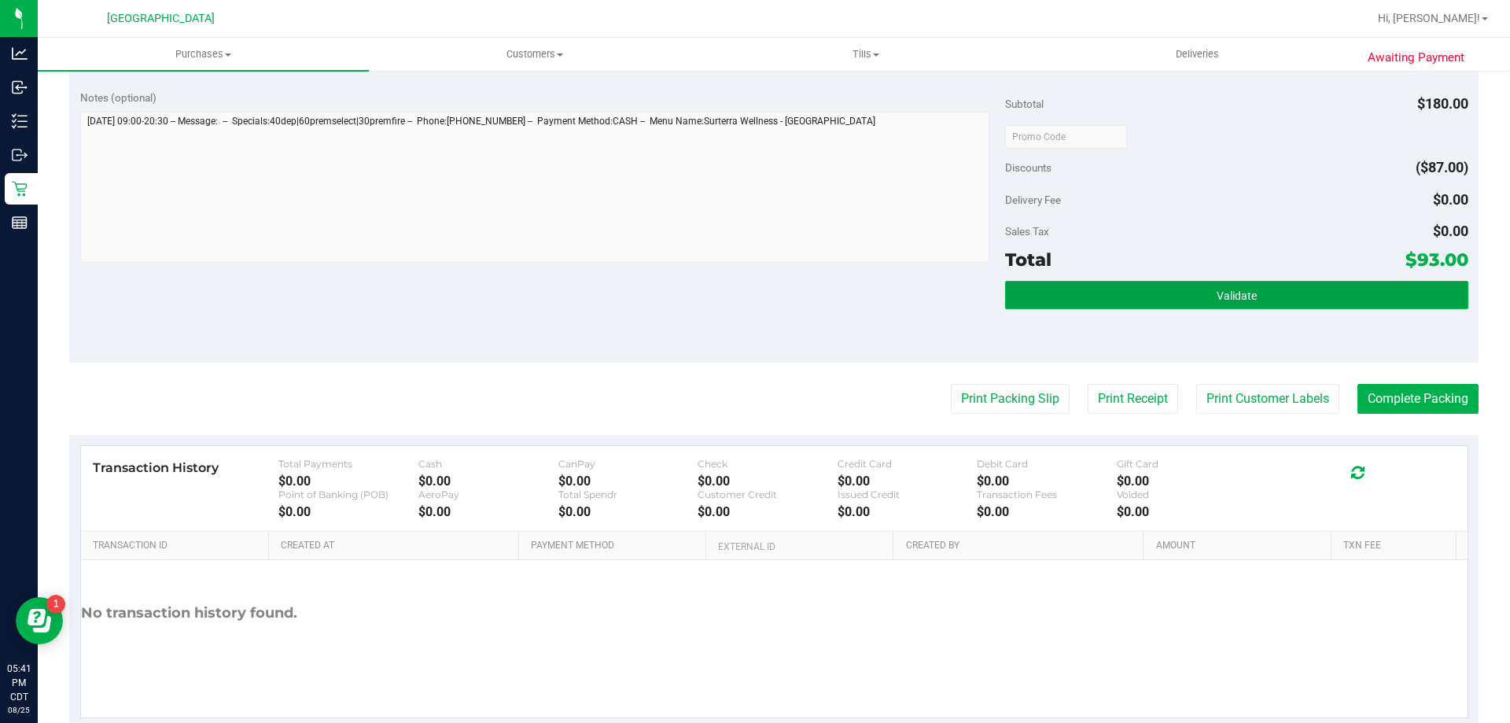
click at [1277, 308] on button "Validate" at bounding box center [1236, 295] width 463 height 28
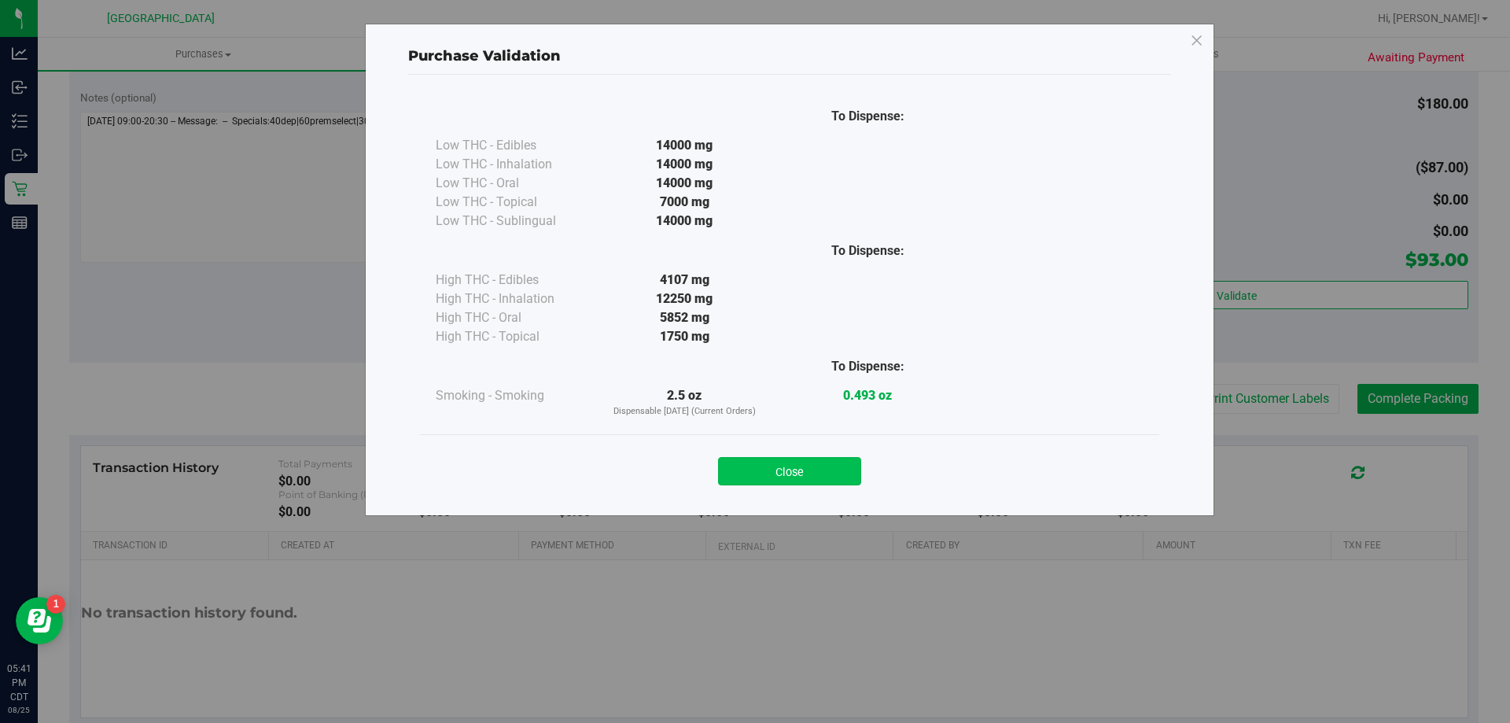
click at [819, 466] on button "Close" at bounding box center [789, 471] width 143 height 28
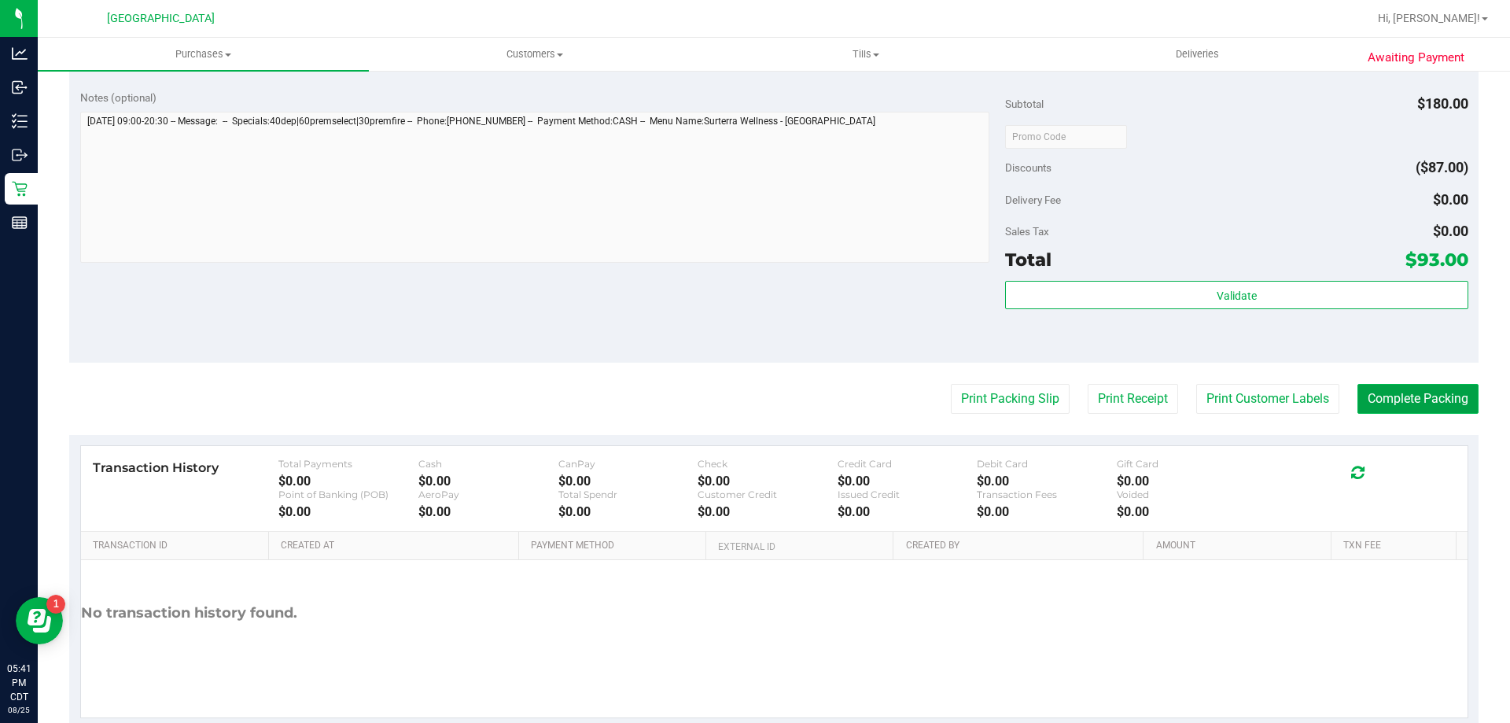
drag, startPoint x: 1379, startPoint y: 402, endPoint x: 1395, endPoint y: 404, distance: 15.8
click at [1382, 402] on button "Complete Packing" at bounding box center [1418, 399] width 121 height 30
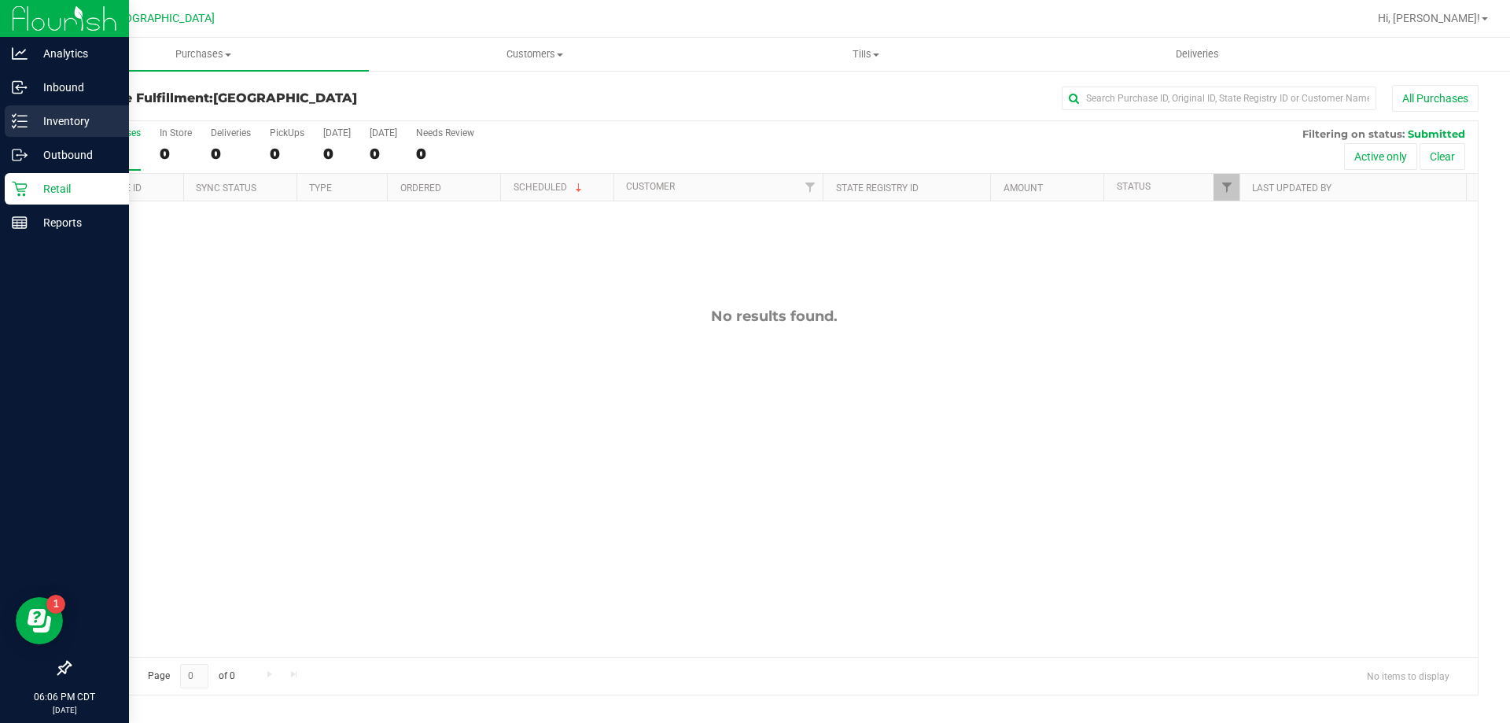
click at [20, 121] on line at bounding box center [22, 121] width 9 height 0
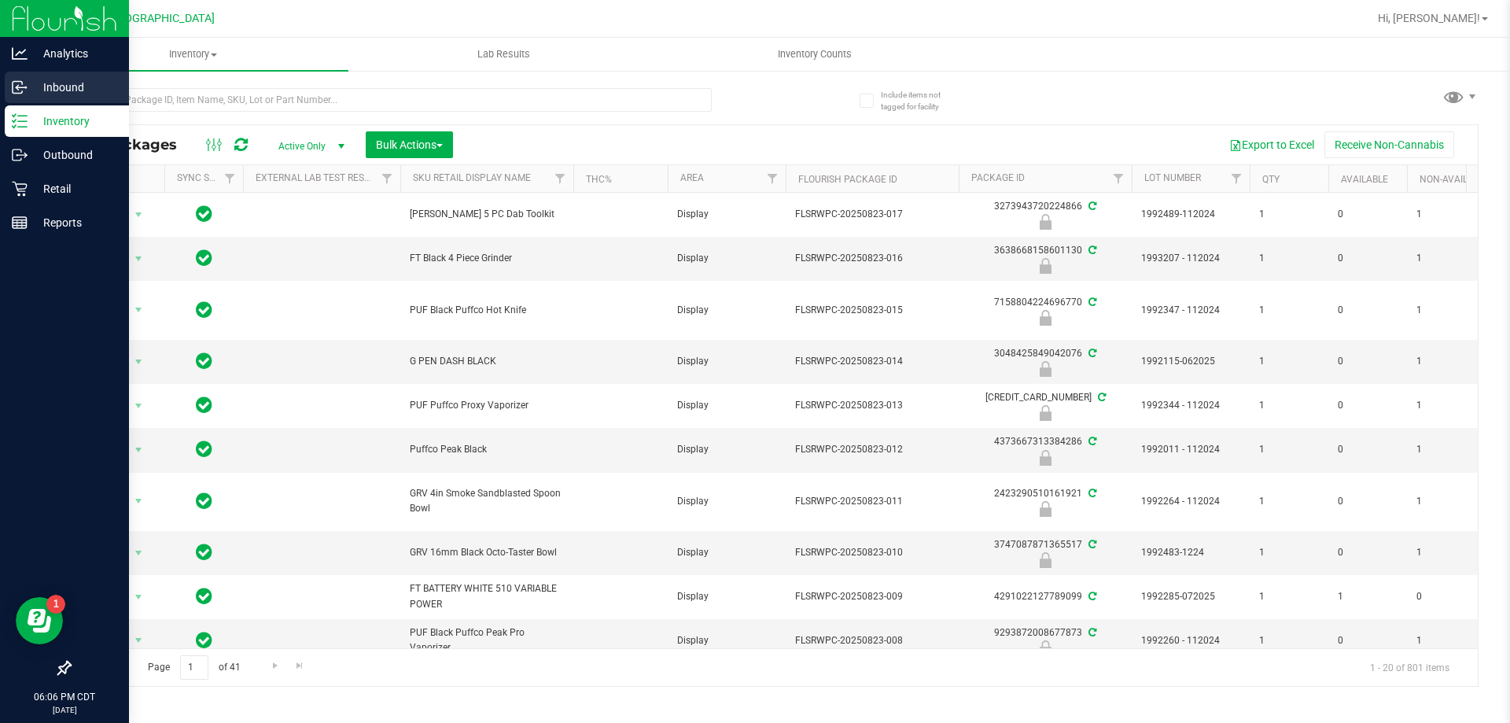
click at [31, 87] on p "Inbound" at bounding box center [75, 87] width 94 height 19
